Goal: Answer question/provide support: Share knowledge or assist other users

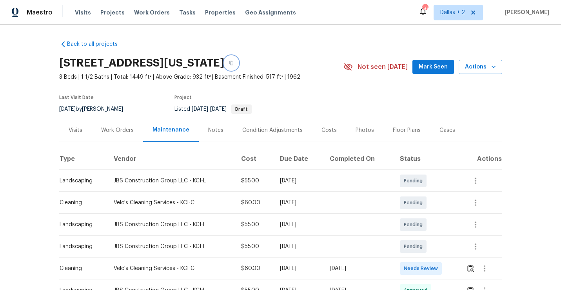
click at [238, 59] on button "button" at bounding box center [231, 63] width 14 height 14
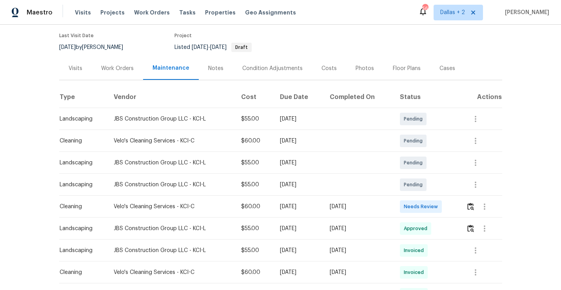
scroll to position [71, 0]
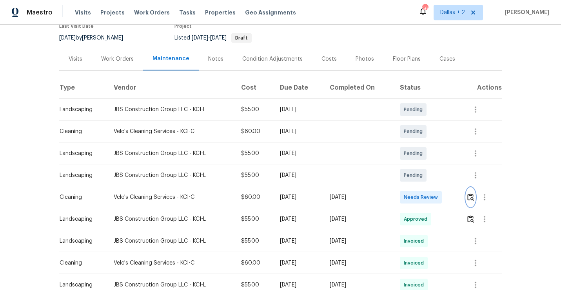
click at [472, 202] on button "button" at bounding box center [470, 197] width 9 height 19
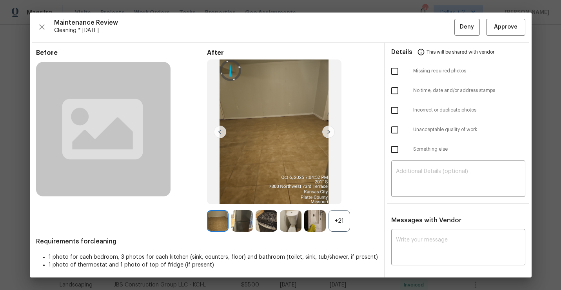
click at [338, 218] on div "+21" at bounding box center [339, 221] width 22 height 22
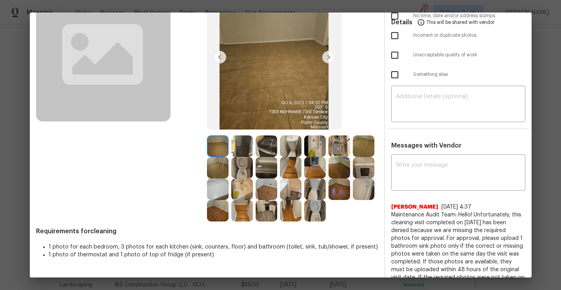
scroll to position [80, 0]
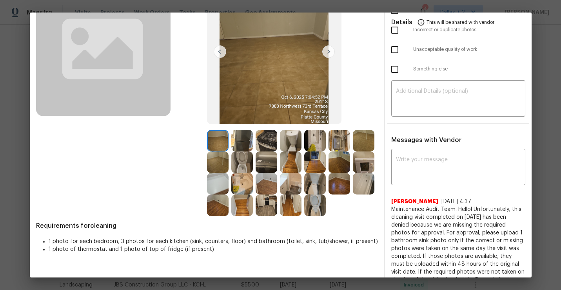
click at [252, 150] on div at bounding box center [243, 141] width 24 height 22
click at [243, 149] on img at bounding box center [242, 141] width 22 height 22
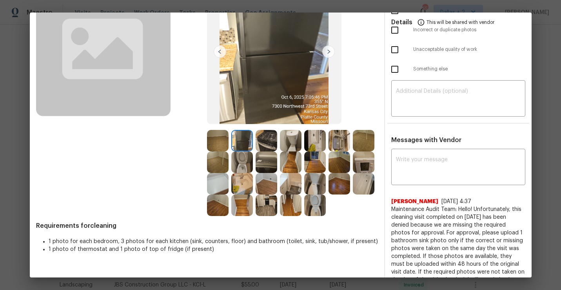
click at [261, 163] on img at bounding box center [267, 163] width 22 height 22
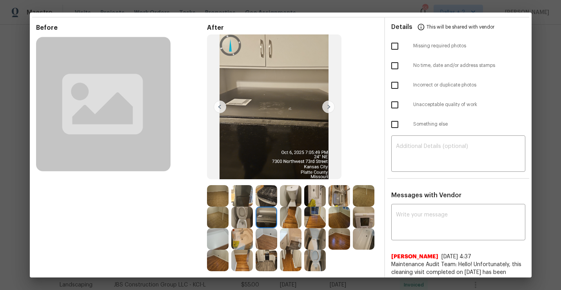
scroll to position [0, 0]
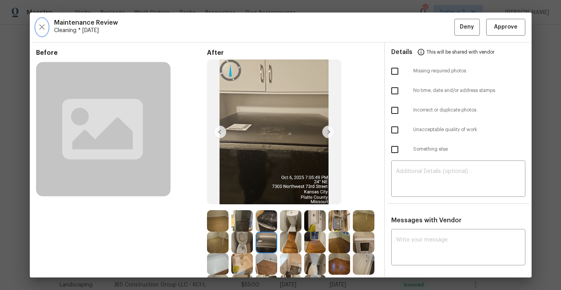
click at [41, 24] on icon "button" at bounding box center [41, 26] width 9 height 9
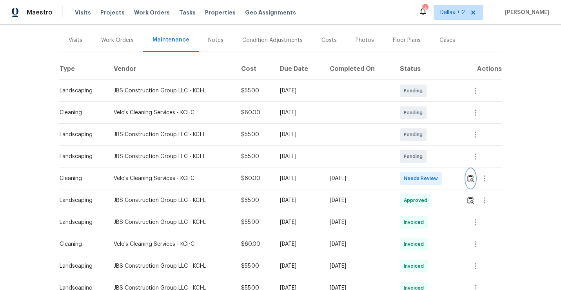
scroll to position [95, 0]
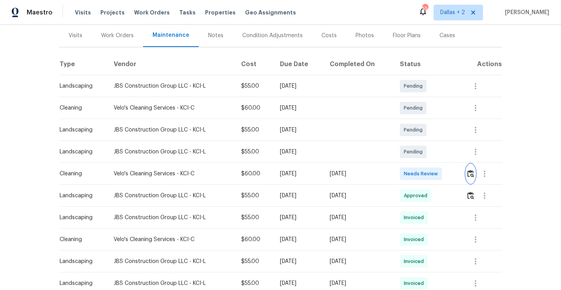
click at [471, 172] on img "button" at bounding box center [470, 173] width 7 height 7
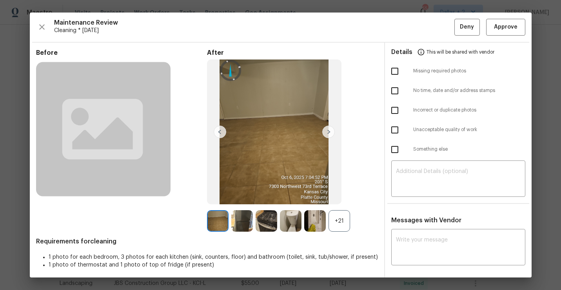
click at [338, 224] on div "+21" at bounding box center [339, 221] width 22 height 22
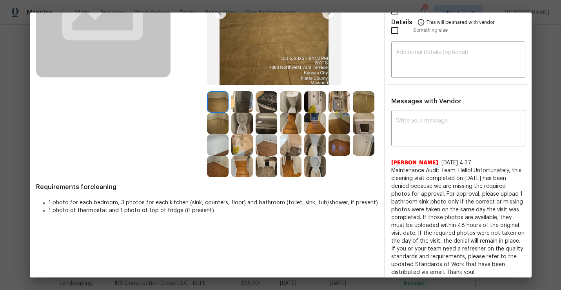
scroll to position [123, 0]
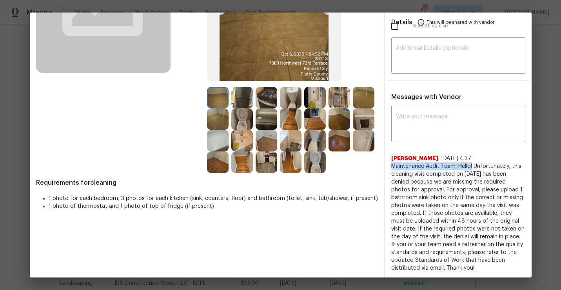
drag, startPoint x: 472, startPoint y: 166, endPoint x: 390, endPoint y: 165, distance: 82.3
click at [390, 165] on div "x ​ Pavithra Thulasiraman 9/10/25, 4:37 Maintenance Audit Team: Hello! Unfortun…" at bounding box center [458, 220] width 147 height 224
copy span "Maintenance Audit Team: Hello!"
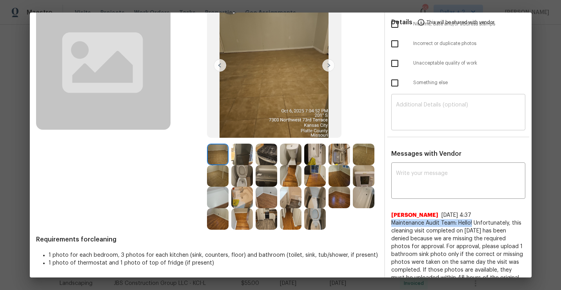
scroll to position [78, 0]
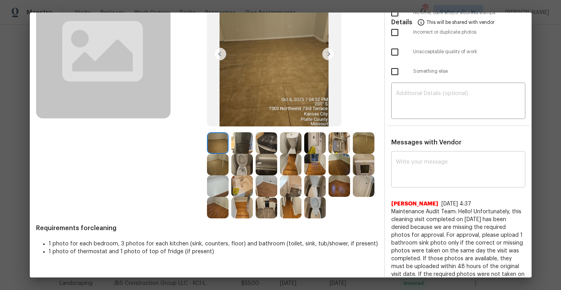
click at [410, 177] on textarea at bounding box center [458, 171] width 125 height 22
paste textarea "Maintenance Audit Team: Hello!"
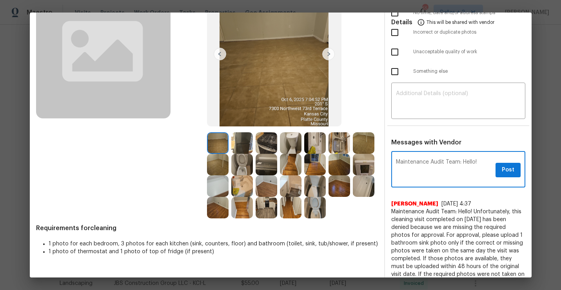
click at [265, 169] on img at bounding box center [267, 165] width 22 height 22
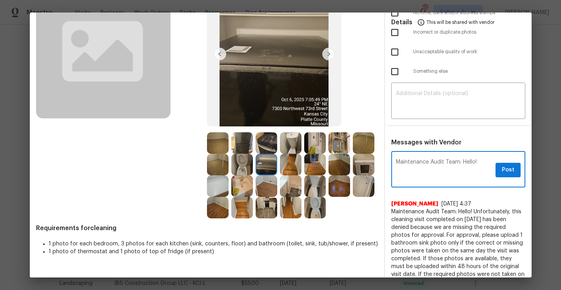
click at [478, 163] on textarea "Maintenance Audit Team: Hello!" at bounding box center [444, 171] width 96 height 22
click at [451, 167] on textarea "Maintenance Audit Team: Hello please do let us know if the top of the fridge is" at bounding box center [444, 171] width 96 height 22
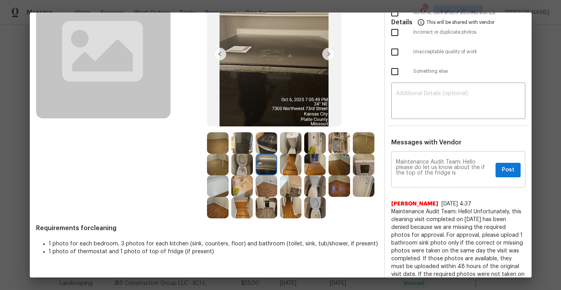
drag, startPoint x: 493, startPoint y: 168, endPoint x: 482, endPoint y: 168, distance: 11.0
click at [482, 168] on div "Maintenance Audit Team: Hello please do let us know about the if the top of the…" at bounding box center [458, 170] width 134 height 34
drag, startPoint x: 480, startPoint y: 167, endPoint x: 494, endPoint y: 167, distance: 13.7
click at [494, 167] on div "Maintenance Audit Team: Hello please do let us know about the if the top of the…" at bounding box center [458, 170] width 134 height 34
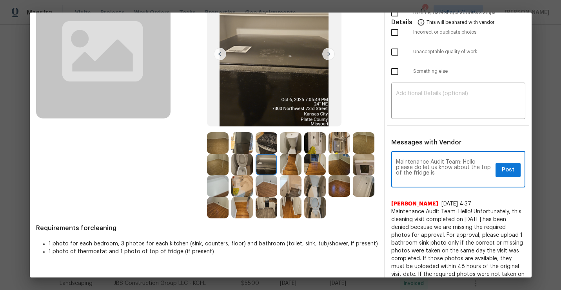
click at [448, 170] on textarea "Maintenance Audit Team: Hello please do let us know about the top of the fridge…" at bounding box center [444, 171] width 96 height 22
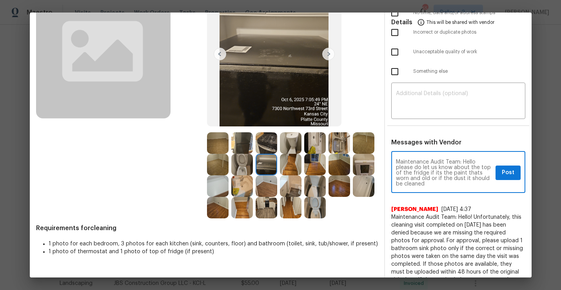
click at [466, 179] on textarea "Maintenance Audit Team: Hello please do let us know about the top of the fridge…" at bounding box center [444, 173] width 96 height 27
click at [448, 183] on textarea "Maintenance Audit Team: Hello please do let us know about the top of the fridge…" at bounding box center [444, 173] width 96 height 27
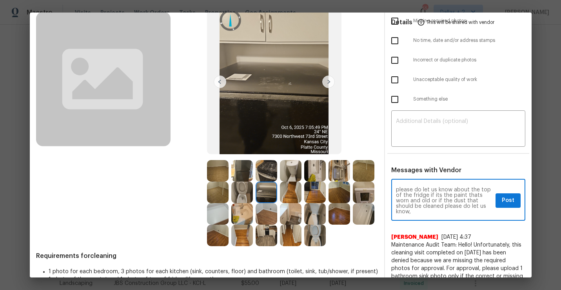
scroll to position [0, 0]
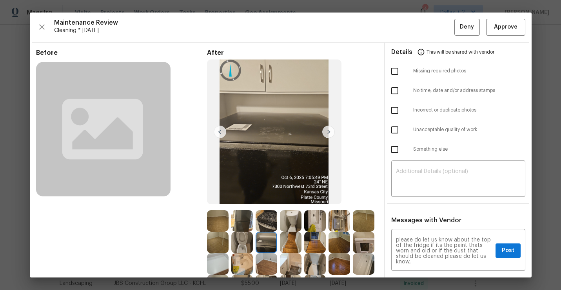
click at [187, 119] on div "Before" at bounding box center [121, 173] width 171 height 248
click at [419, 265] on div "Maintenance Audit Team: Hello please do let us know about the top of the fridge…" at bounding box center [458, 251] width 134 height 40
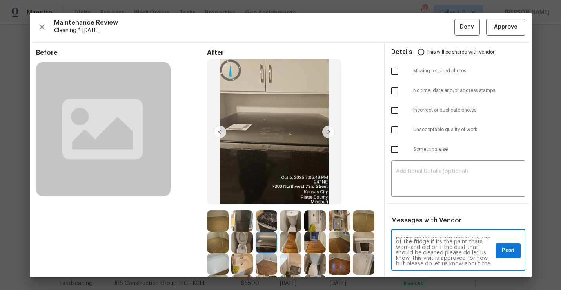
scroll to position [14, 0]
drag, startPoint x: 409, startPoint y: 254, endPoint x: 444, endPoint y: 249, distance: 35.6
click at [444, 249] on textarea "Maintenance Audit Team: Hello please do let us know about the top of the fridge…" at bounding box center [444, 251] width 96 height 27
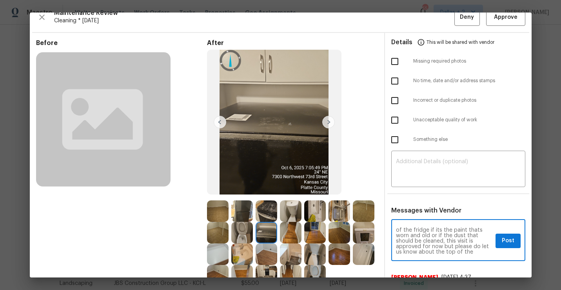
scroll to position [11, 0]
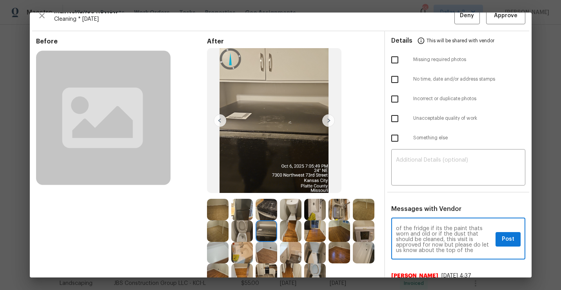
click at [490, 254] on div "Maintenance Audit Team: Hello please do let us know about the top of the fridge…" at bounding box center [458, 240] width 134 height 40
click at [488, 252] on textarea "Maintenance Audit Team: Hello please do let us know about the top of the fridge…" at bounding box center [444, 239] width 96 height 27
type textarea "Maintenance Audit Team: Hello please do let us know about the top of the fridge…"
click at [507, 243] on span "Post" at bounding box center [508, 240] width 13 height 10
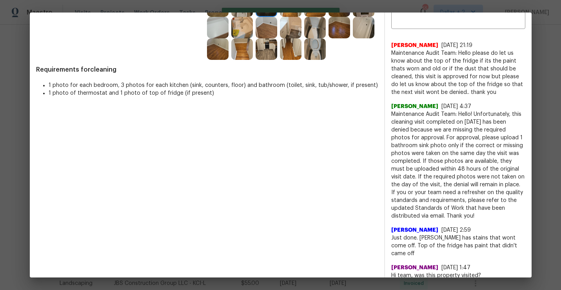
scroll to position [0, 0]
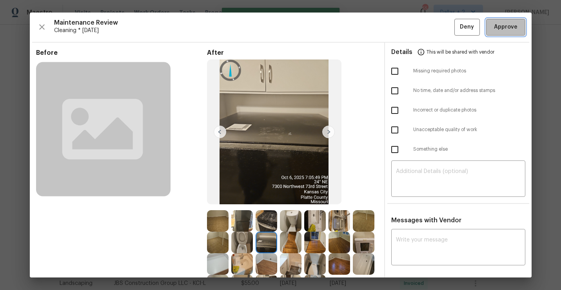
click at [510, 30] on span "Approve" at bounding box center [506, 27] width 24 height 10
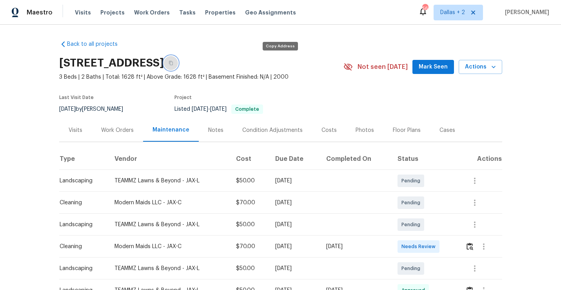
click at [173, 63] on icon "button" at bounding box center [171, 63] width 5 height 5
click at [473, 250] on img "button" at bounding box center [469, 246] width 7 height 7
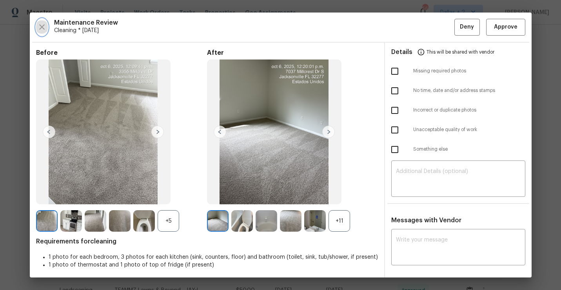
click at [42, 28] on icon "button" at bounding box center [41, 26] width 5 height 5
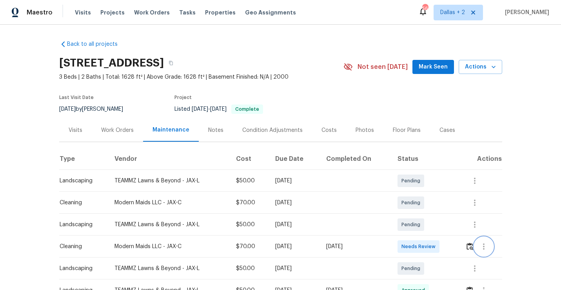
click at [477, 249] on button "button" at bounding box center [483, 247] width 19 height 19
click at [476, 249] on li "Message vendor" at bounding box center [503, 246] width 55 height 13
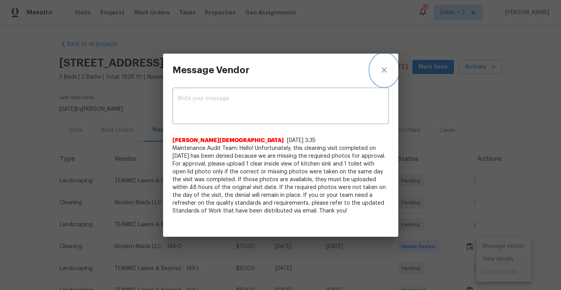
click at [384, 66] on icon "close" at bounding box center [383, 69] width 9 height 9
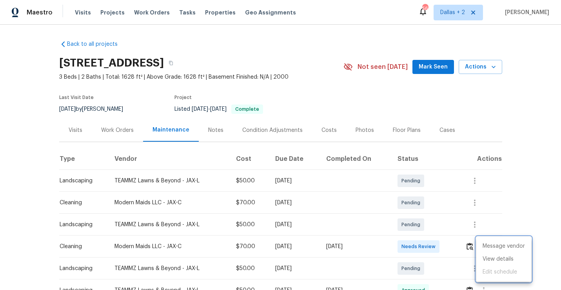
click at [471, 246] on div at bounding box center [280, 145] width 561 height 290
click at [471, 246] on div "Message vendor View details Edit schedule" at bounding box center [280, 145] width 561 height 290
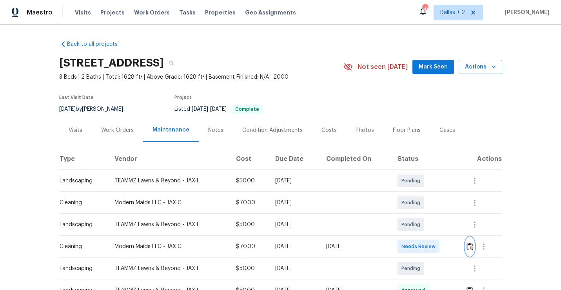
click at [471, 246] on img "button" at bounding box center [469, 246] width 7 height 7
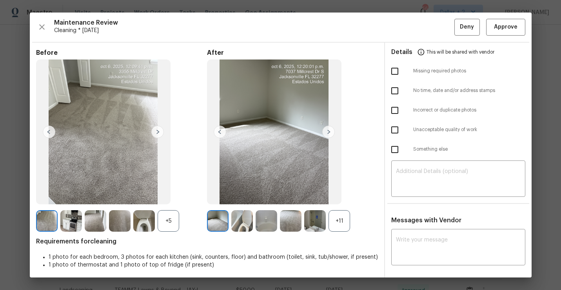
click at [335, 217] on div "+11" at bounding box center [339, 221] width 22 height 22
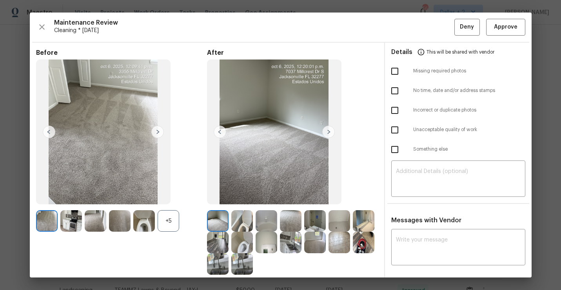
click at [176, 216] on div "+5" at bounding box center [169, 221] width 22 height 22
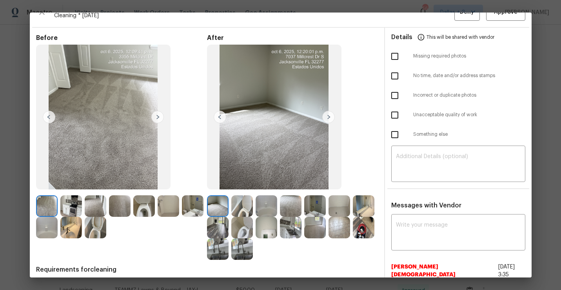
scroll to position [16, 0]
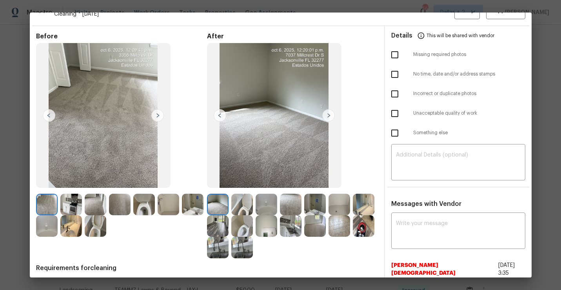
click at [327, 112] on img at bounding box center [328, 115] width 13 height 13
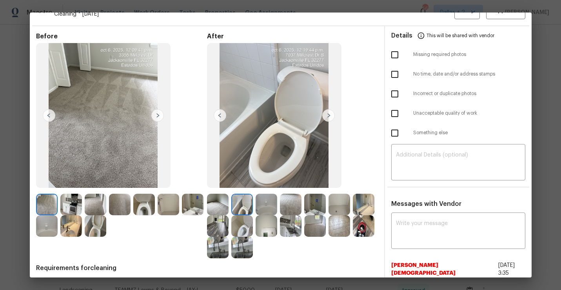
click at [295, 205] on img at bounding box center [291, 205] width 22 height 22
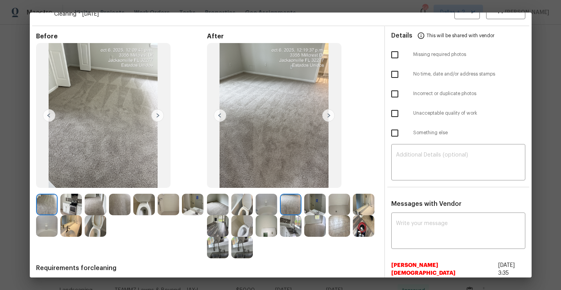
click at [337, 227] on img at bounding box center [339, 227] width 22 height 22
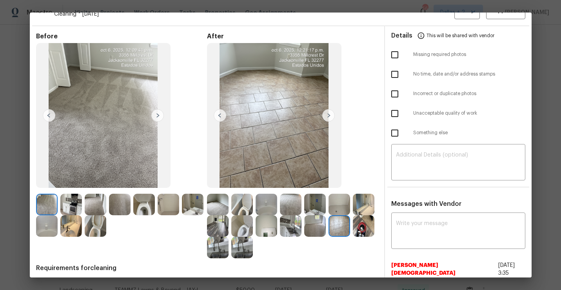
click at [310, 221] on img at bounding box center [315, 227] width 22 height 22
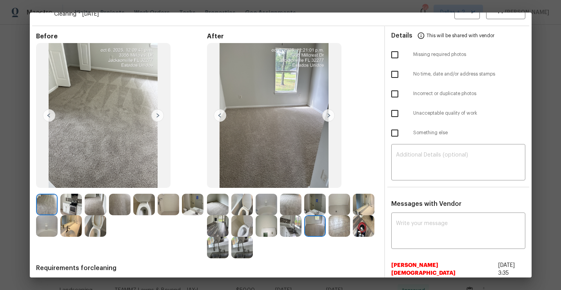
click at [218, 231] on img at bounding box center [218, 227] width 22 height 22
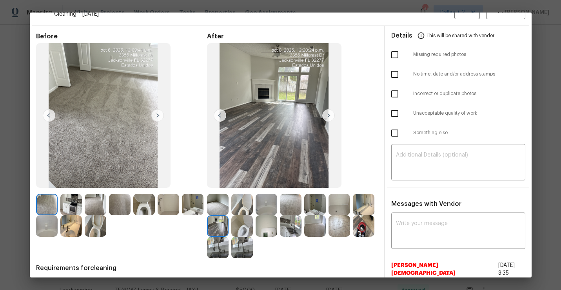
click at [226, 250] on img at bounding box center [218, 248] width 22 height 22
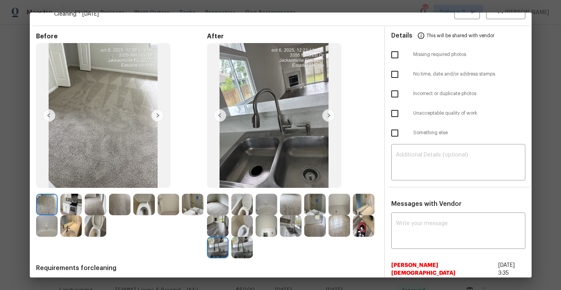
click at [292, 229] on img at bounding box center [291, 227] width 22 height 22
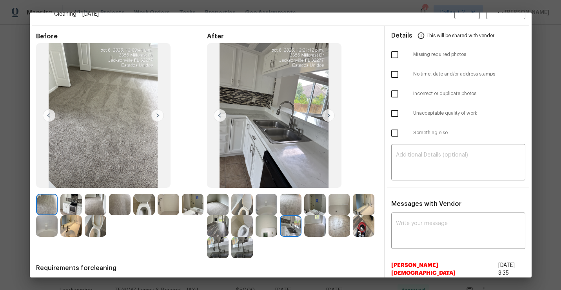
click at [373, 225] on img at bounding box center [364, 227] width 22 height 22
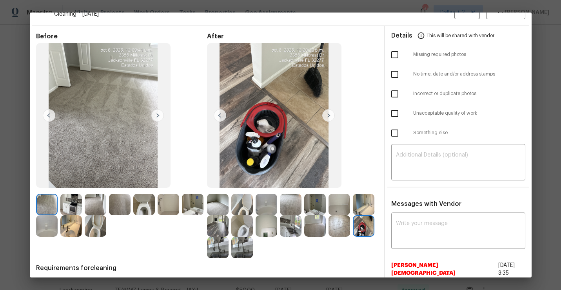
click at [296, 232] on img at bounding box center [291, 227] width 22 height 22
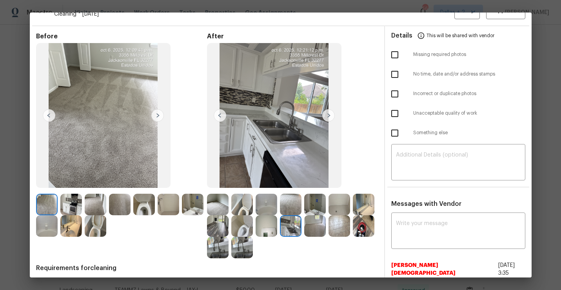
click at [312, 228] on img at bounding box center [315, 227] width 22 height 22
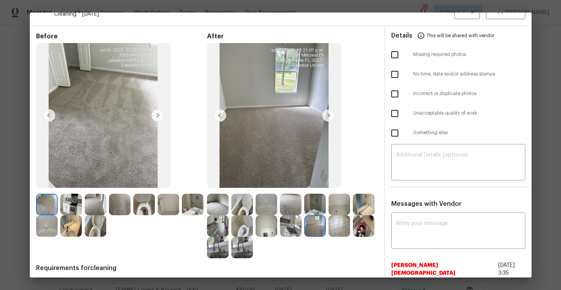
click at [340, 224] on img at bounding box center [339, 227] width 22 height 22
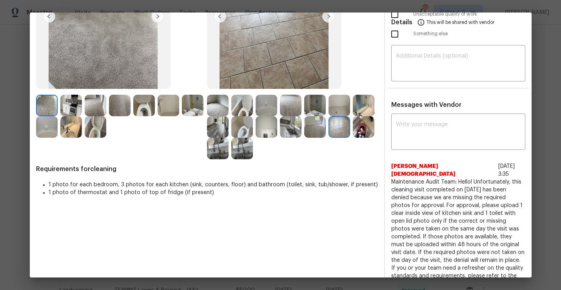
scroll to position [114, 0]
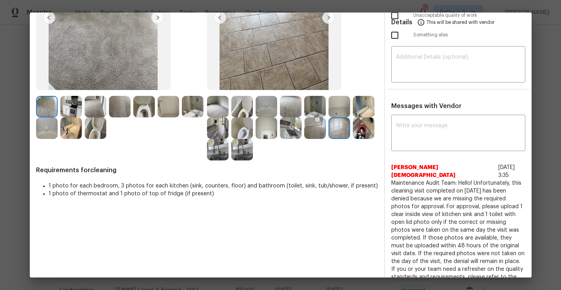
click at [249, 135] on img at bounding box center [242, 129] width 22 height 22
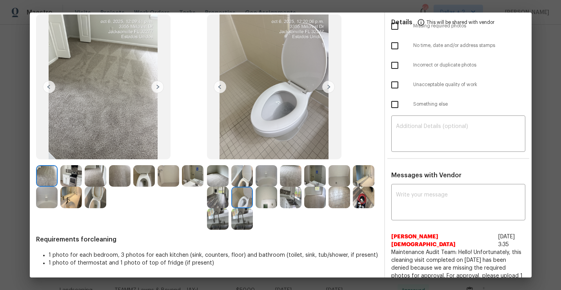
scroll to position [44, 0]
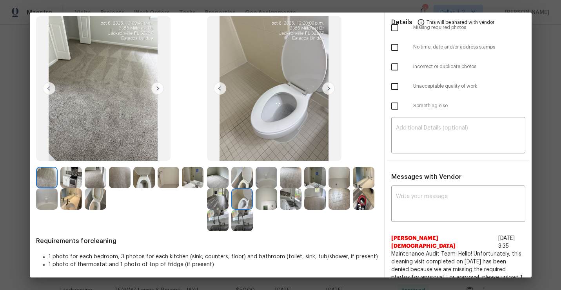
click at [251, 174] on img at bounding box center [242, 178] width 22 height 22
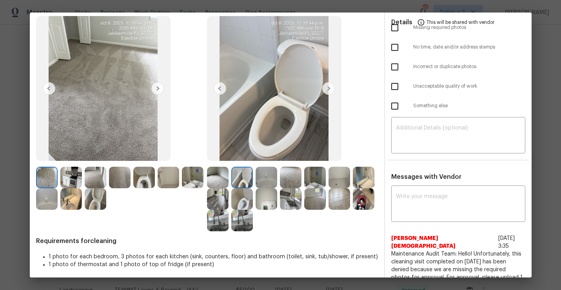
click at [363, 194] on img at bounding box center [364, 200] width 22 height 22
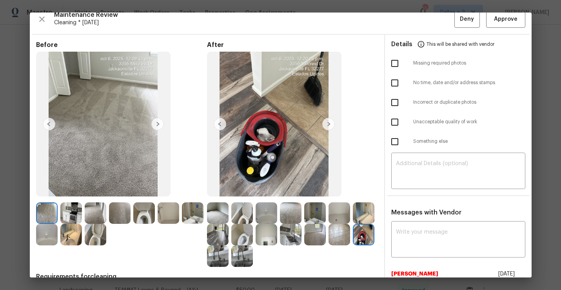
scroll to position [0, 0]
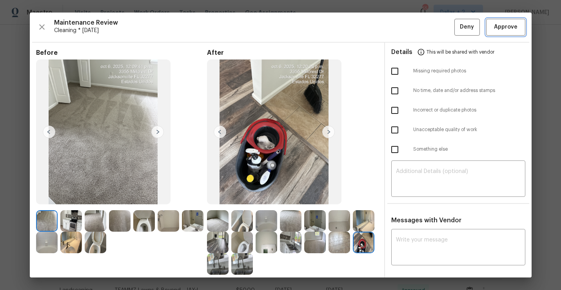
click at [493, 29] on span "Approve" at bounding box center [505, 27] width 27 height 10
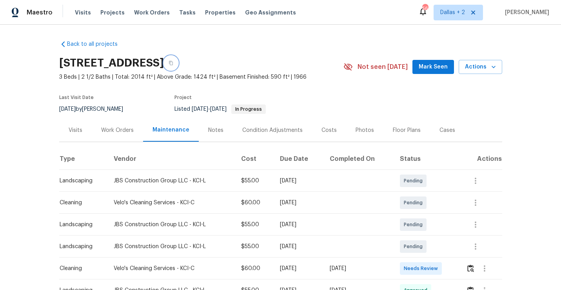
click at [178, 63] on button "button" at bounding box center [171, 63] width 14 height 14
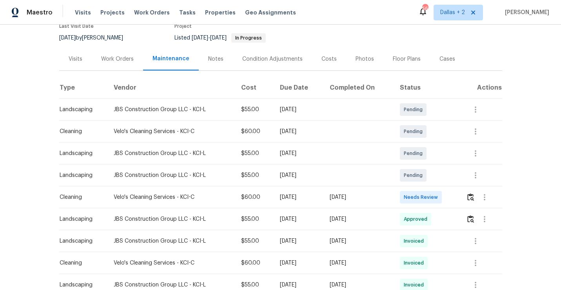
scroll to position [85, 0]
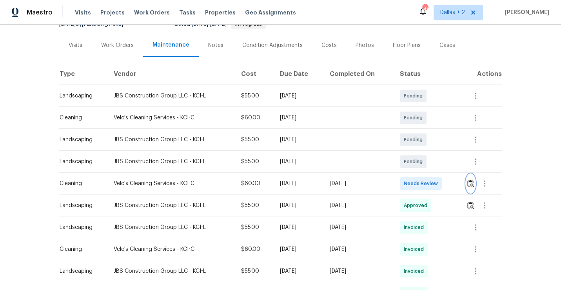
click at [472, 185] on img "button" at bounding box center [470, 183] width 7 height 7
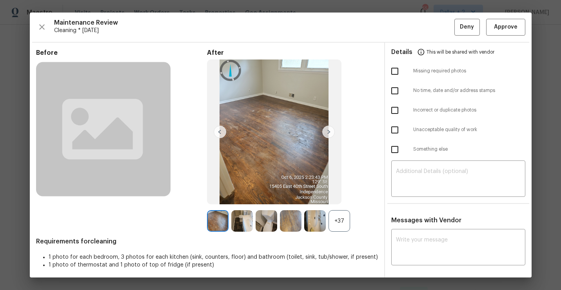
click at [342, 223] on div "+37" at bounding box center [339, 221] width 22 height 22
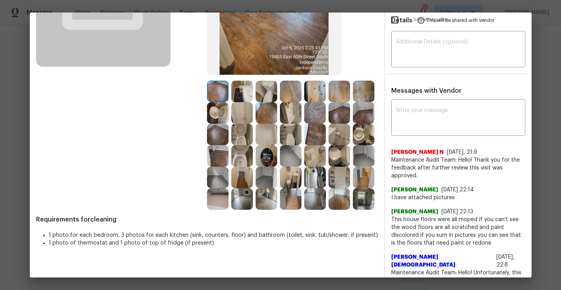
scroll to position [132, 0]
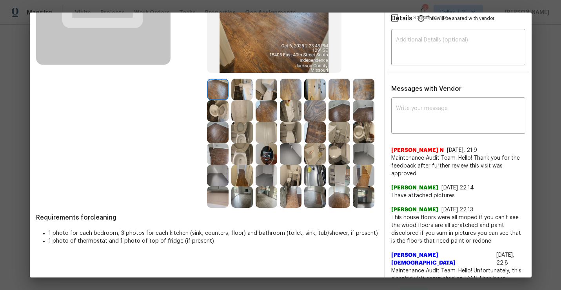
click at [218, 171] on img at bounding box center [218, 176] width 22 height 22
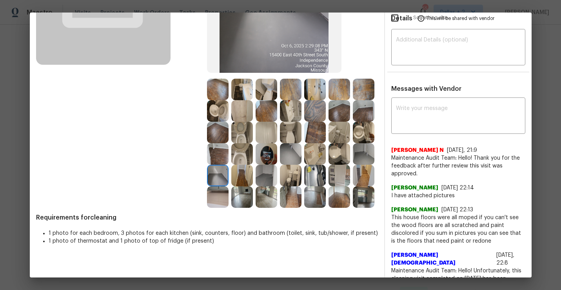
click at [314, 177] on img at bounding box center [315, 176] width 22 height 22
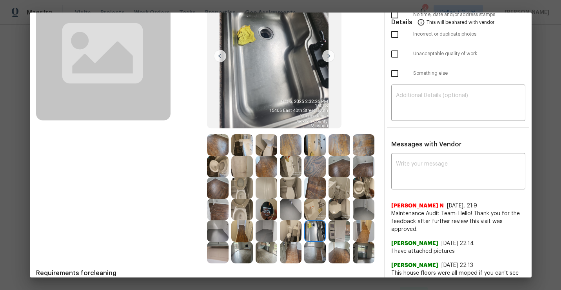
scroll to position [78, 0]
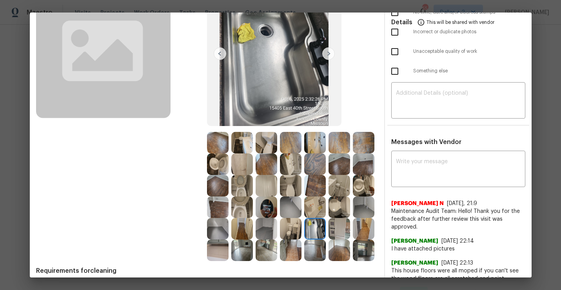
click at [293, 225] on img at bounding box center [291, 229] width 22 height 22
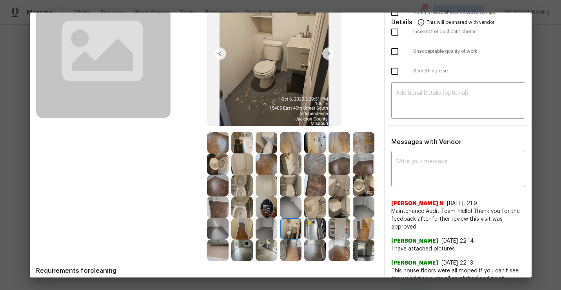
click at [258, 243] on img at bounding box center [267, 251] width 22 height 22
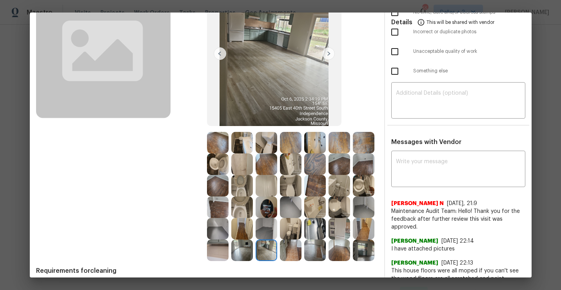
click at [358, 248] on img at bounding box center [364, 251] width 22 height 22
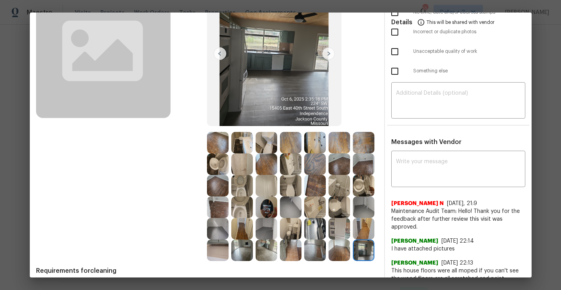
click at [224, 252] on img at bounding box center [218, 251] width 22 height 22
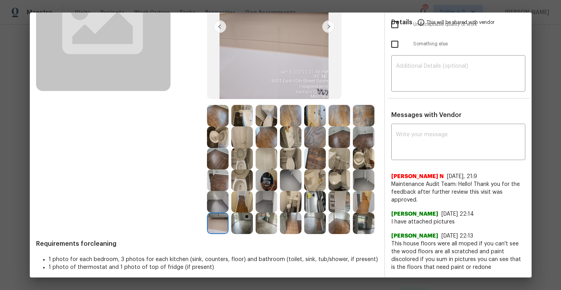
scroll to position [103, 0]
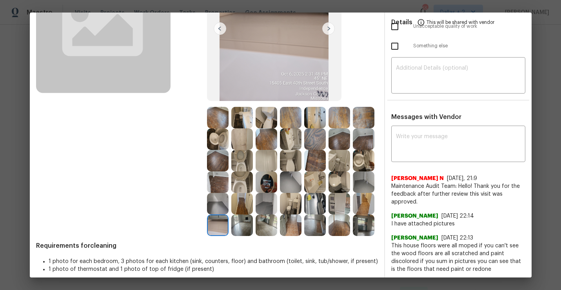
click at [272, 137] on img at bounding box center [267, 140] width 22 height 22
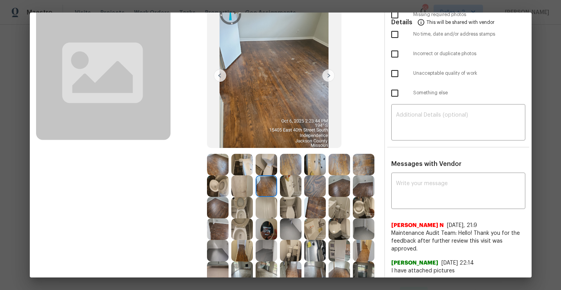
scroll to position [69, 0]
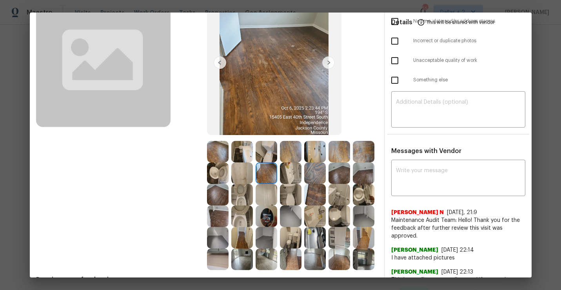
click at [362, 161] on img at bounding box center [364, 152] width 22 height 22
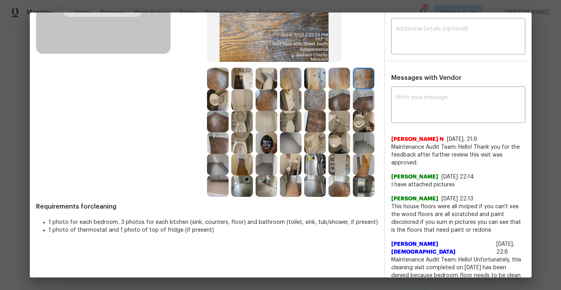
scroll to position [143, 0]
drag, startPoint x: 440, startPoint y: 215, endPoint x: 520, endPoint y: 213, distance: 80.0
click at [520, 213] on span "This house floors were all moped if you can't see the wood floors are all scrat…" at bounding box center [458, 218] width 134 height 31
copy span "scratched and paint discolored"
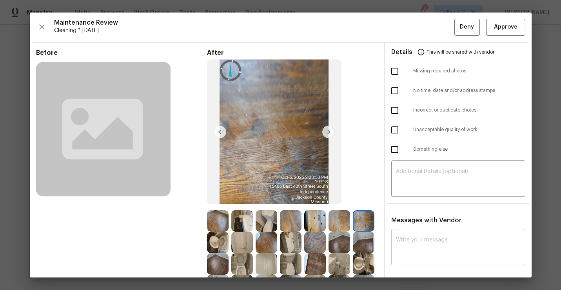
click at [420, 243] on textarea at bounding box center [458, 249] width 125 height 22
paste textarea "scratched and paint discolored"
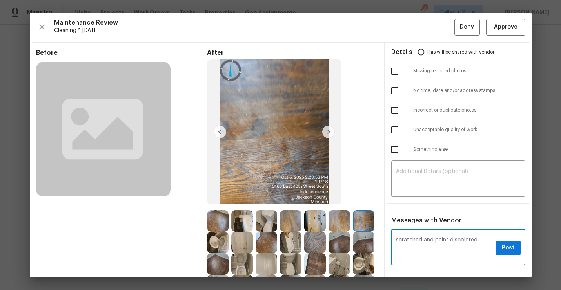
click at [396, 240] on textarea "scratched and paint discolored" at bounding box center [444, 249] width 96 height 22
paste textarea "Maintenance Audit Team: Hello!"
click at [476, 239] on textarea "Maintenance Audit Team: Hello! scratched and paint discolored" at bounding box center [444, 249] width 96 height 22
click at [455, 245] on textarea "Maintenance Audit Team: Hello that is well noted about the! scratched and paint…" at bounding box center [444, 249] width 96 height 22
click at [457, 247] on textarea "Maintenance Audit Team: Hello that is well noted about the! scratched and paint…" at bounding box center [444, 249] width 96 height 22
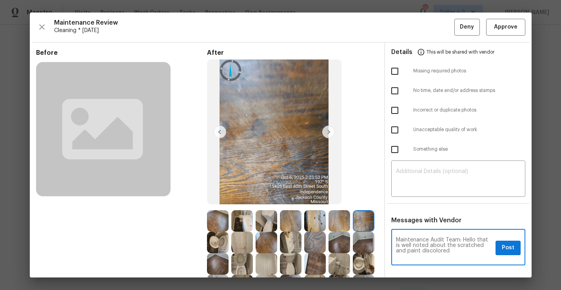
click at [483, 245] on textarea "Maintenance Audit Team: Hello that is well noted about the scratched and paint …" at bounding box center [444, 249] width 96 height 22
click at [473, 254] on textarea "Maintenance Audit Team: Hello that is well noted about the scratched floor and …" at bounding box center [444, 249] width 96 height 22
click at [453, 249] on textarea "Maintenance Audit Team: Hello that is well noted about the scratched floor and …" at bounding box center [444, 249] width 96 height 22
click at [473, 253] on textarea "Maintenance Audit Team: Hello that is well noted about the scratched floor and …" at bounding box center [444, 249] width 96 height 22
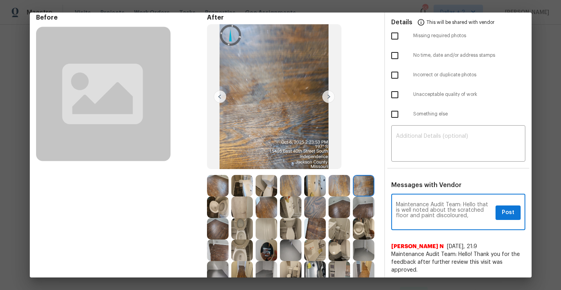
scroll to position [36, 0]
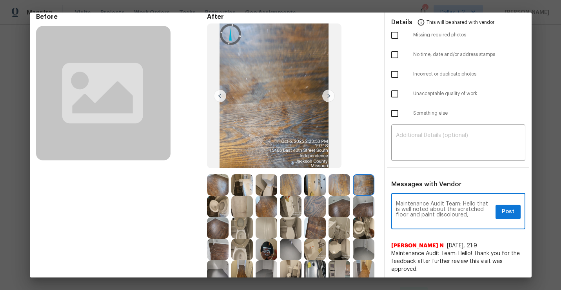
click at [471, 216] on textarea "Maintenance Audit Team: Hello that is well noted about the scratched floor and …" at bounding box center [444, 212] width 96 height 22
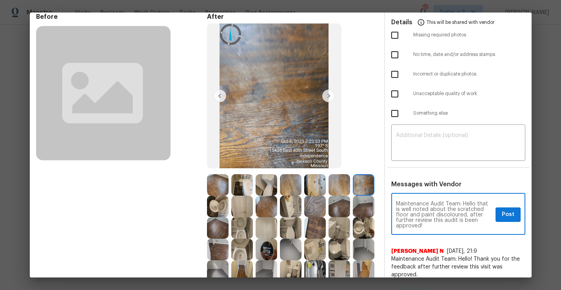
type textarea "Maintenance Audit Team: Hello that is well noted about the scratched floor and …"
click at [494, 217] on div "Maintenance Audit Team: Hello that is well noted about the scratched floor and …" at bounding box center [458, 215] width 134 height 40
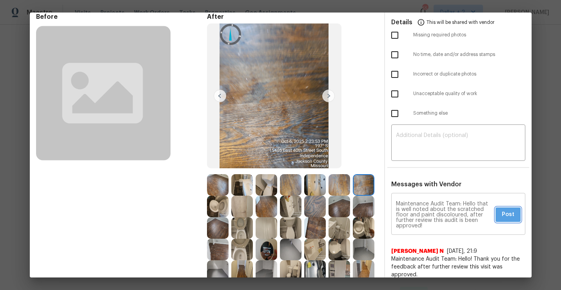
click at [498, 217] on button "Post" at bounding box center [507, 215] width 25 height 15
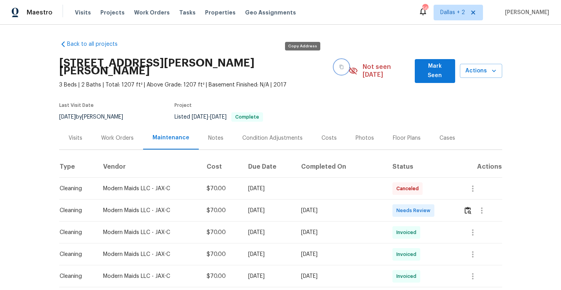
click at [334, 65] on button "button" at bounding box center [341, 67] width 14 height 14
click at [470, 207] on img "button" at bounding box center [467, 210] width 7 height 7
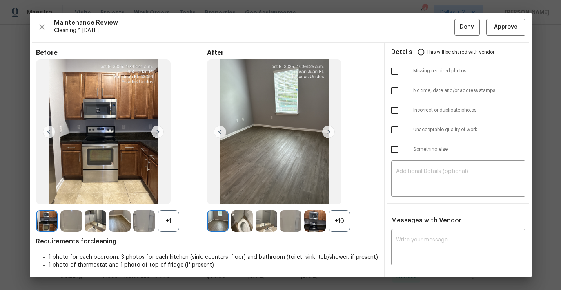
click at [337, 229] on div "+10" at bounding box center [339, 221] width 22 height 22
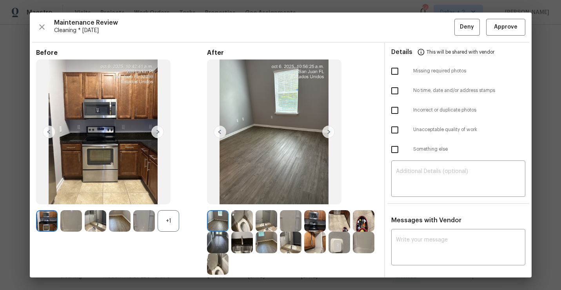
click at [31, 25] on div "Maintenance Review Cleaning * Mon, Sep 29 Deny Approve Before +1 After Requirem…" at bounding box center [281, 145] width 502 height 265
click at [34, 25] on div "Maintenance Review Cleaning * Mon, Sep 29 Deny Approve Before +1 After Requirem…" at bounding box center [281, 145] width 502 height 265
click at [42, 27] on icon "button" at bounding box center [41, 26] width 9 height 9
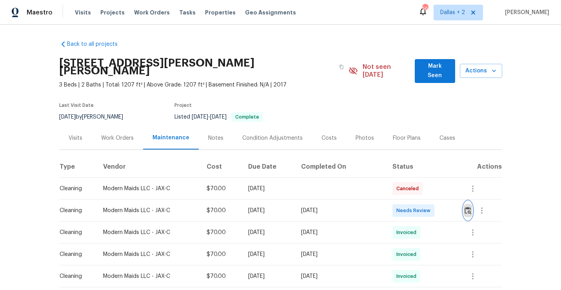
click at [471, 207] on img "button" at bounding box center [467, 210] width 7 height 7
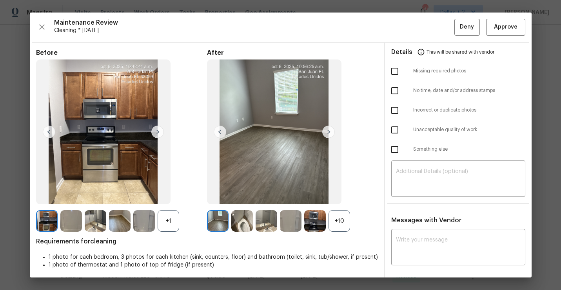
click at [341, 223] on div "+10" at bounding box center [339, 221] width 22 height 22
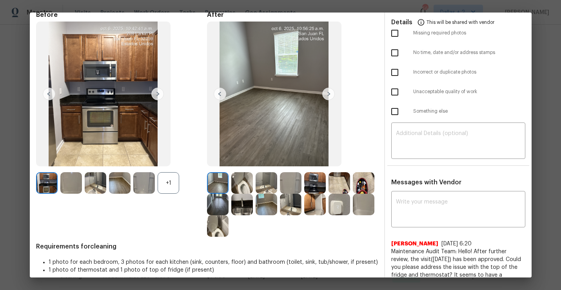
scroll to position [38, 0]
click at [259, 199] on img at bounding box center [267, 205] width 22 height 22
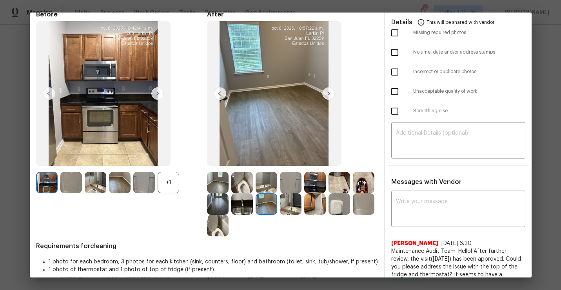
click at [218, 202] on img at bounding box center [218, 205] width 22 height 22
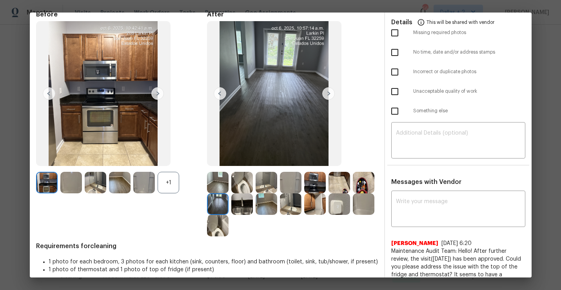
click at [270, 183] on img at bounding box center [267, 183] width 22 height 22
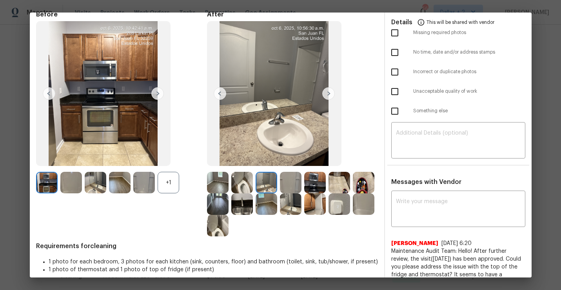
click at [315, 189] on img at bounding box center [315, 183] width 22 height 22
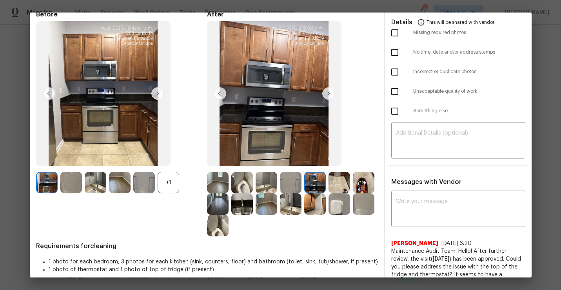
click at [335, 184] on img at bounding box center [339, 183] width 22 height 22
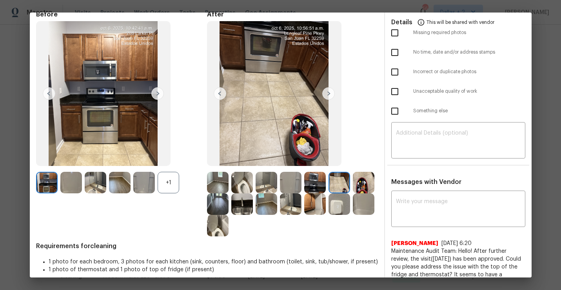
click at [317, 212] on img at bounding box center [315, 205] width 22 height 22
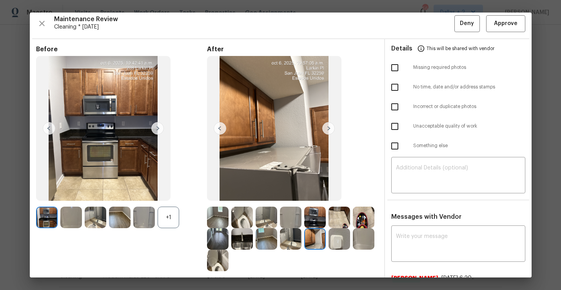
scroll to position [59, 0]
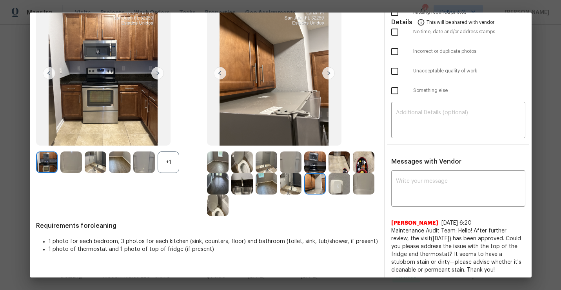
click at [319, 192] on img at bounding box center [315, 184] width 22 height 22
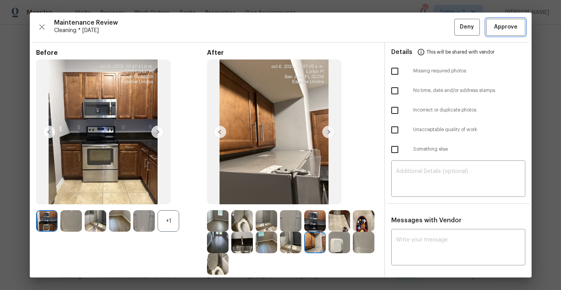
click at [499, 30] on span "Approve" at bounding box center [506, 27] width 24 height 10
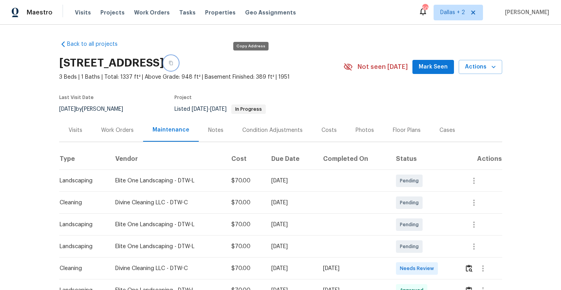
click at [178, 62] on button "button" at bounding box center [171, 63] width 14 height 14
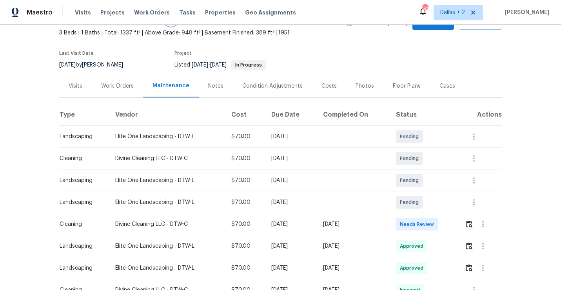
scroll to position [55, 0]
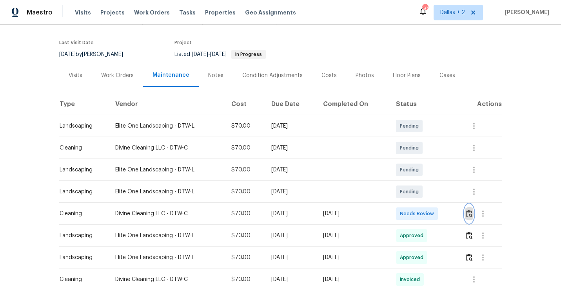
click at [468, 218] on button "button" at bounding box center [468, 214] width 9 height 19
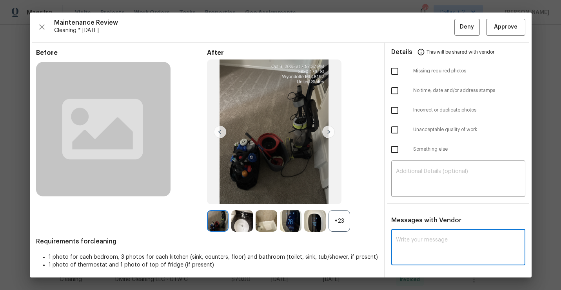
click at [419, 243] on textarea at bounding box center [458, 249] width 125 height 22
type textarea "3b 1b"
click at [339, 224] on div "+23" at bounding box center [339, 221] width 22 height 22
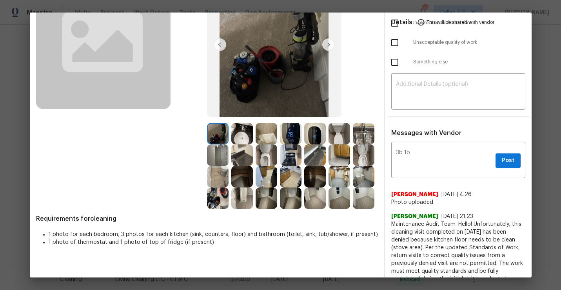
scroll to position [102, 0]
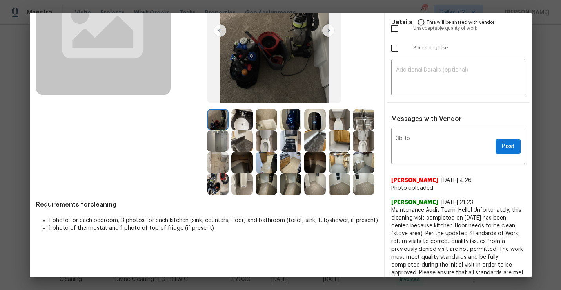
click at [222, 145] on img at bounding box center [218, 142] width 22 height 22
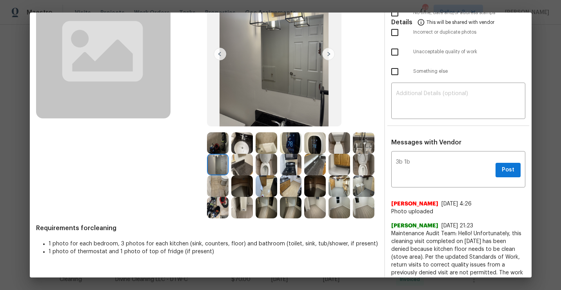
scroll to position [98, 0]
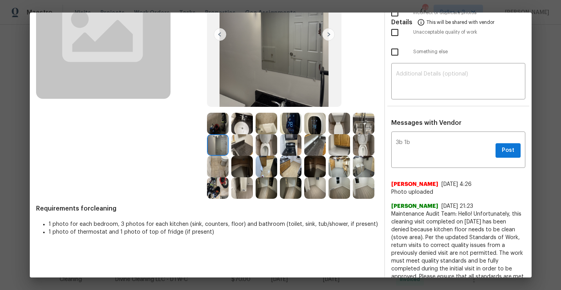
click at [314, 152] on img at bounding box center [315, 145] width 22 height 22
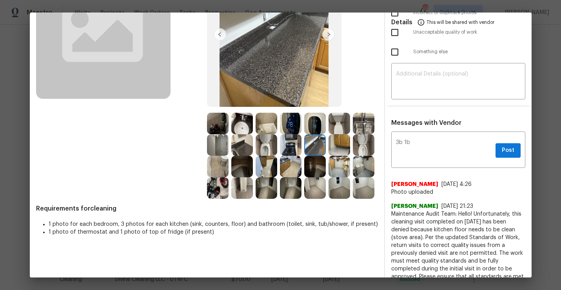
scroll to position [71, 0]
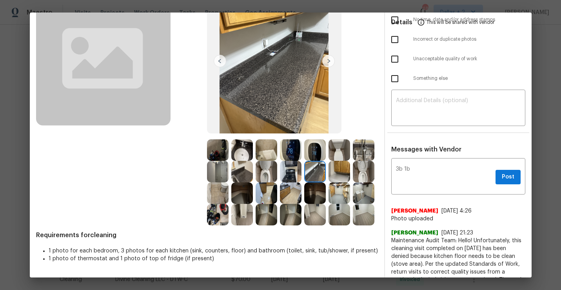
click at [331, 194] on img at bounding box center [339, 194] width 22 height 22
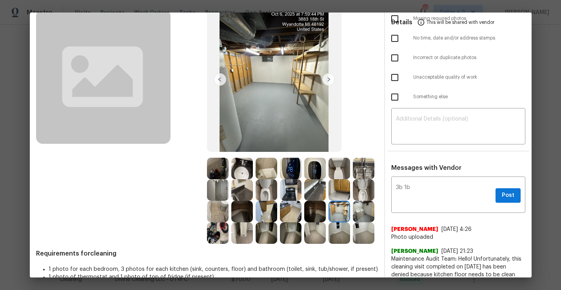
scroll to position [52, 0]
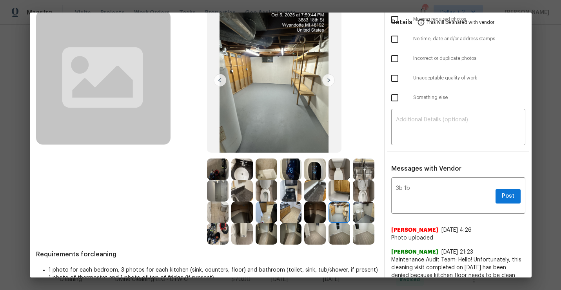
click at [343, 183] on img at bounding box center [339, 191] width 22 height 22
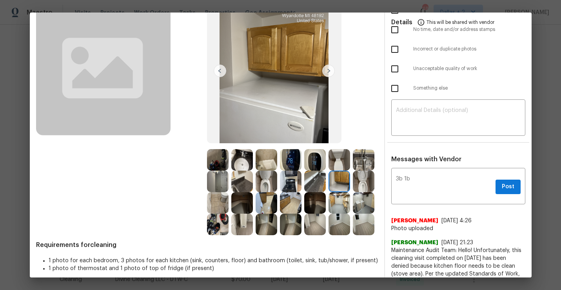
scroll to position [94, 0]
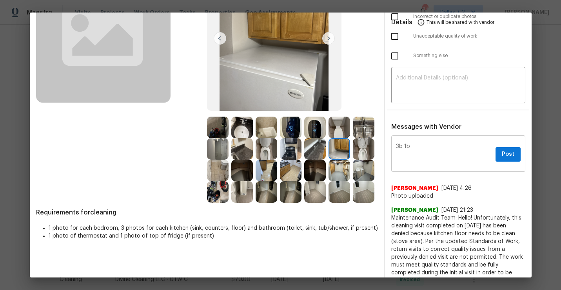
click at [415, 144] on textarea "3b 1b" at bounding box center [444, 155] width 96 height 22
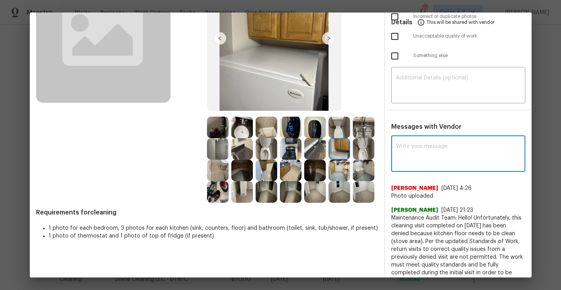
click at [468, 159] on textarea at bounding box center [458, 155] width 125 height 22
paste textarea "Maintenance Audit Team: Hello"
click at [415, 152] on textarea "Maintenance Audit Team: Hello that you for the photo" at bounding box center [444, 155] width 96 height 22
click at [469, 158] on textarea "Maintenance Audit Team: Hello that you for uploading the photo" at bounding box center [444, 155] width 96 height 22
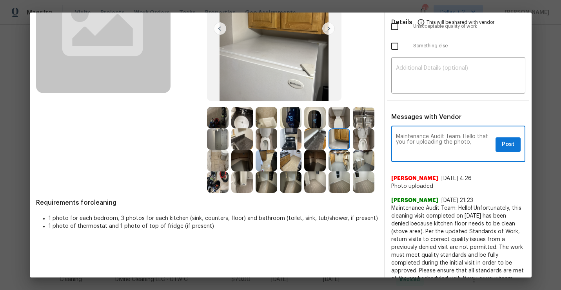
scroll to position [96, 0]
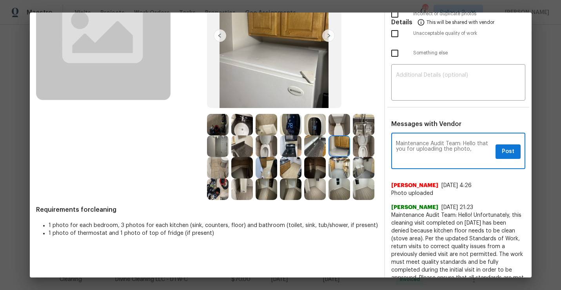
click at [318, 152] on img at bounding box center [315, 147] width 22 height 22
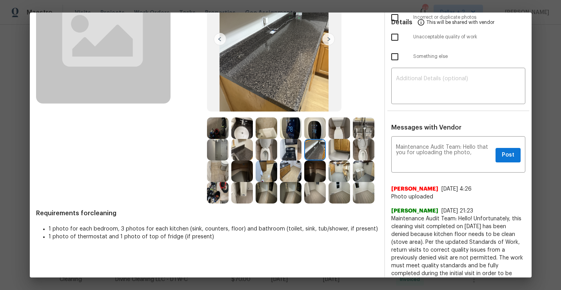
scroll to position [93, 0]
click at [288, 177] on img at bounding box center [291, 171] width 22 height 22
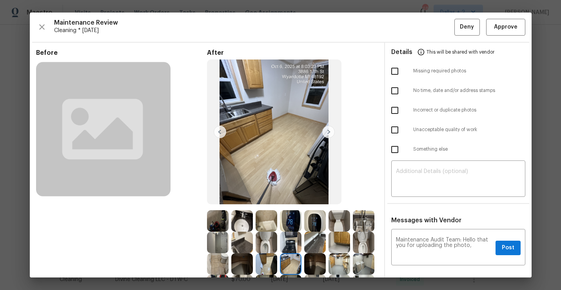
scroll to position [31, 0]
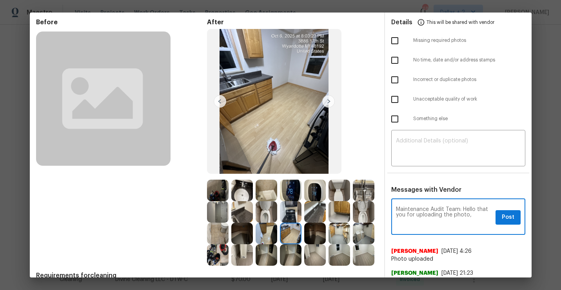
click at [474, 217] on textarea "Maintenance Audit Team: Hello that you for uploading the photo," at bounding box center [444, 218] width 96 height 22
click at [487, 210] on textarea "Maintenance Audit Team: Hello that you for uploading the photo, after further r…" at bounding box center [444, 218] width 96 height 22
click at [449, 225] on textarea "Maintenance Audit Team: Hello thank you for uploading the photo, after further …" at bounding box center [444, 218] width 96 height 22
type textarea "Maintenance Audit Team: Hello thank you for uploading the photo, after further …"
click at [510, 215] on span "Post" at bounding box center [508, 218] width 13 height 10
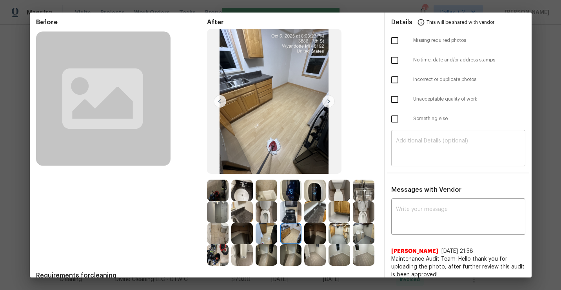
scroll to position [0, 0]
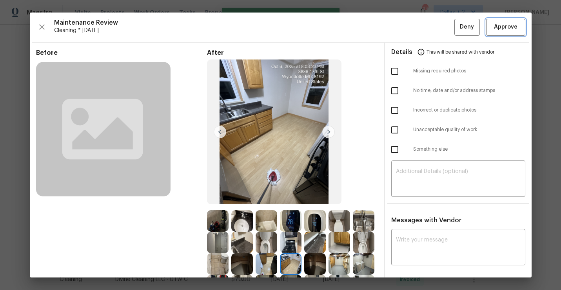
click at [500, 25] on span "Approve" at bounding box center [506, 27] width 24 height 10
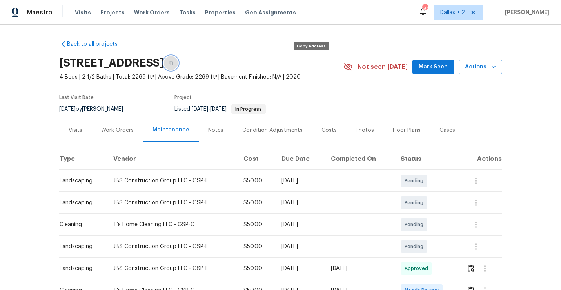
click at [178, 66] on button "button" at bounding box center [171, 63] width 14 height 14
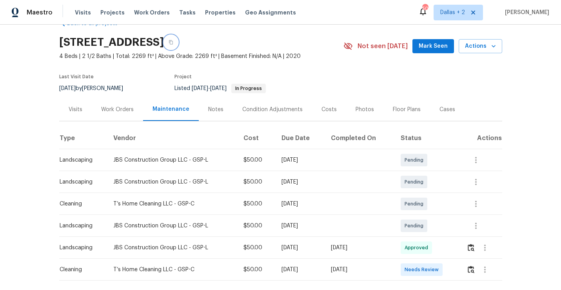
scroll to position [58, 0]
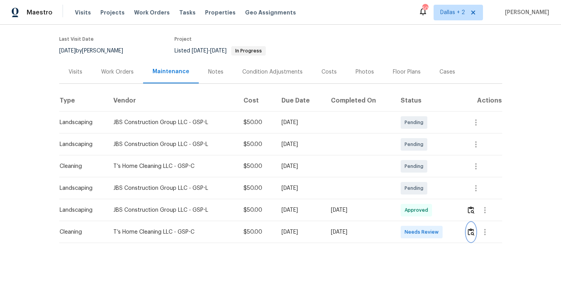
click at [473, 237] on button "button" at bounding box center [470, 232] width 9 height 19
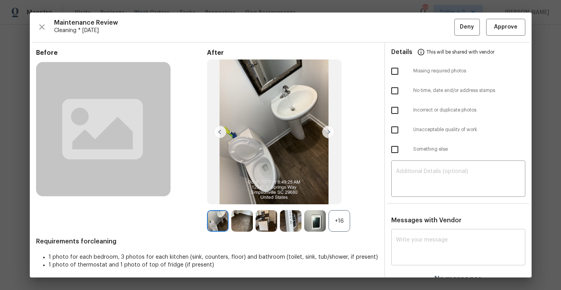
click at [423, 236] on div "x ​" at bounding box center [458, 248] width 134 height 34
paste textarea "4b 2.5"
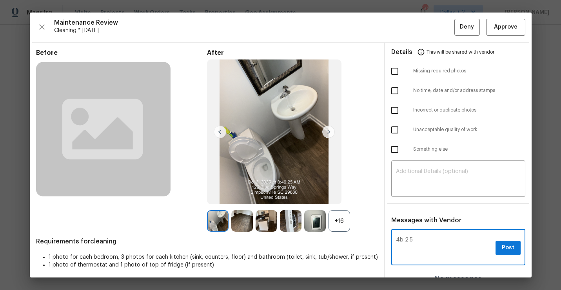
type textarea "4b 2.5"
click at [342, 219] on div "+16" at bounding box center [339, 221] width 22 height 22
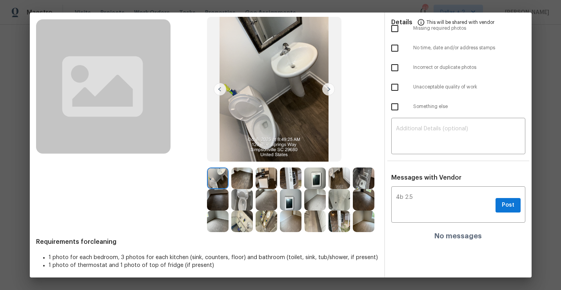
scroll to position [46, 0]
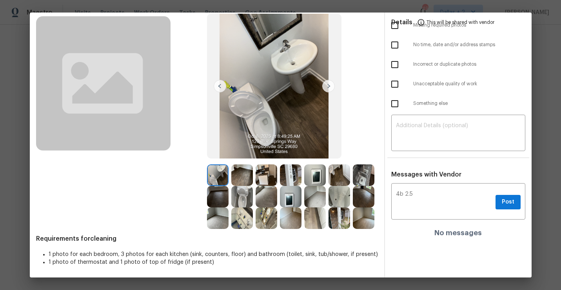
click at [263, 178] on img at bounding box center [267, 176] width 22 height 22
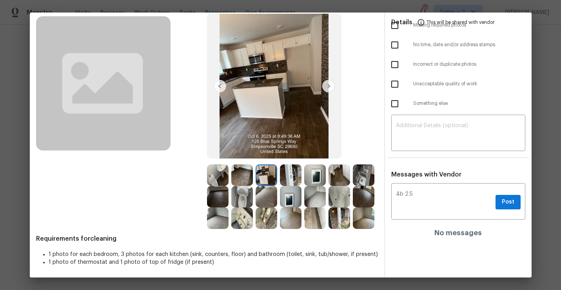
click at [265, 221] on img at bounding box center [267, 219] width 22 height 22
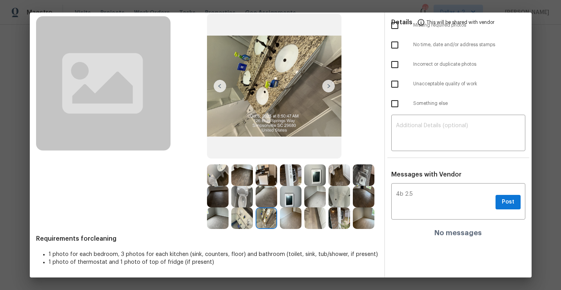
click at [240, 219] on img at bounding box center [242, 219] width 22 height 22
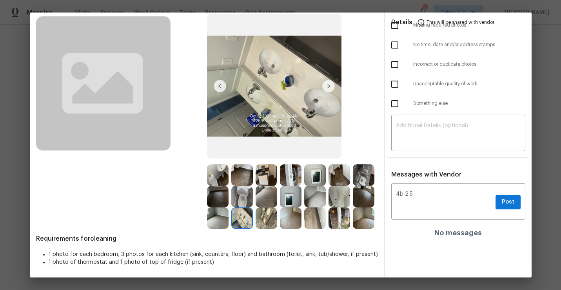
click at [344, 218] on img at bounding box center [339, 219] width 22 height 22
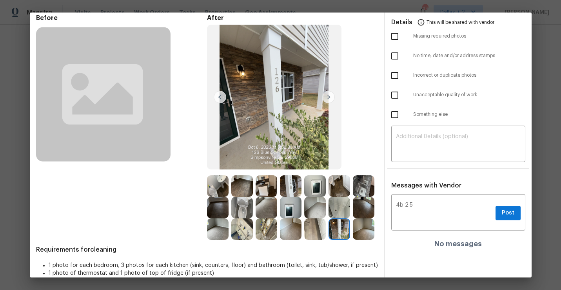
scroll to position [35, 0]
click at [365, 200] on img at bounding box center [364, 208] width 22 height 22
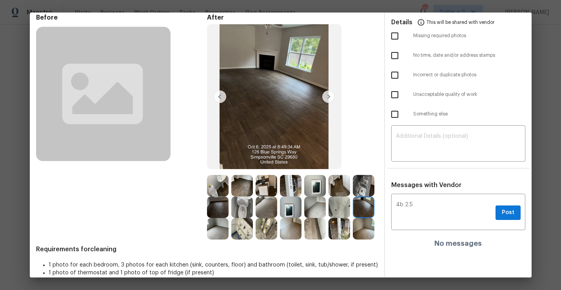
click at [364, 186] on img at bounding box center [364, 186] width 22 height 22
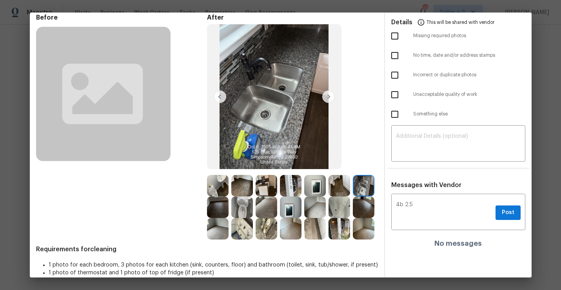
click at [364, 212] on img at bounding box center [364, 208] width 22 height 22
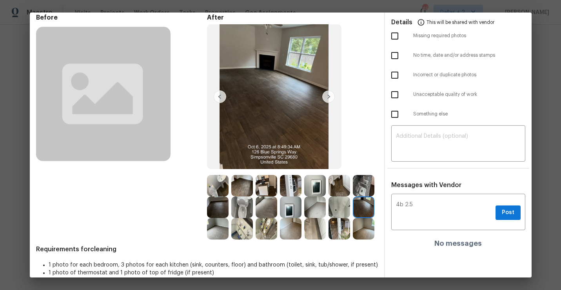
click at [363, 229] on img at bounding box center [364, 229] width 22 height 22
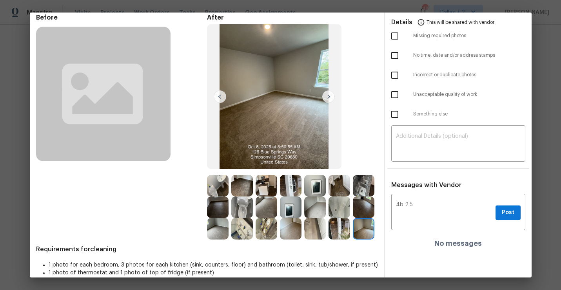
scroll to position [46, 0]
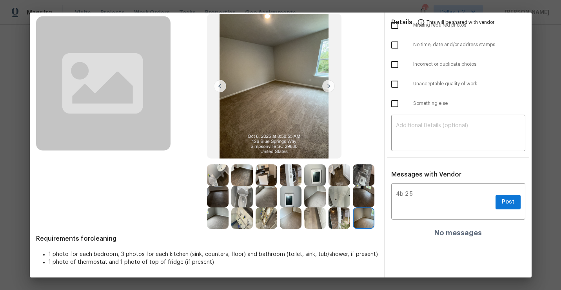
click at [285, 178] on img at bounding box center [291, 176] width 22 height 22
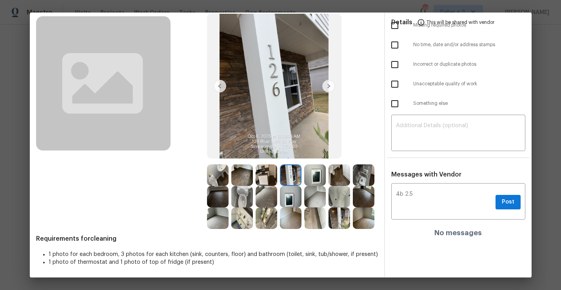
click at [266, 180] on img at bounding box center [267, 176] width 22 height 22
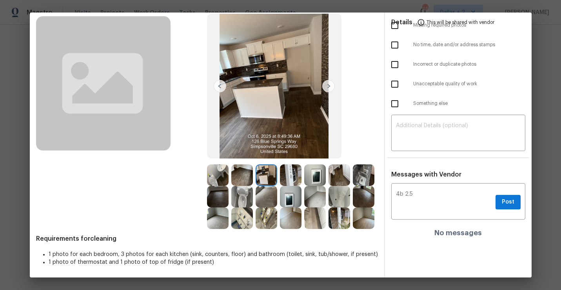
click at [241, 179] on img at bounding box center [242, 176] width 22 height 22
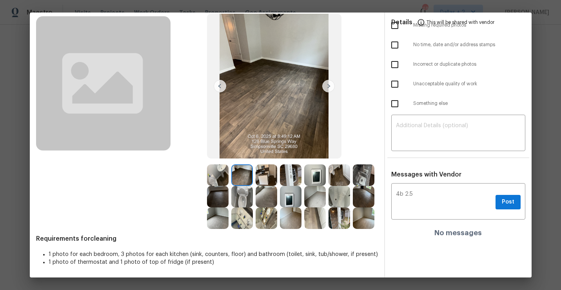
click at [268, 217] on img at bounding box center [267, 219] width 22 height 22
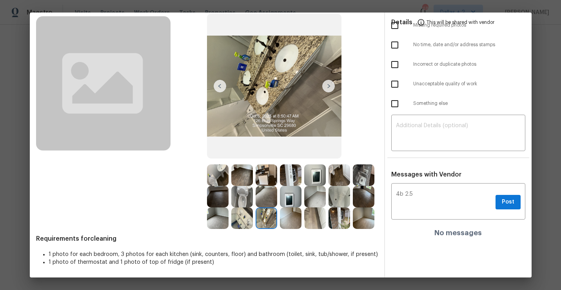
click at [365, 180] on img at bounding box center [364, 176] width 22 height 22
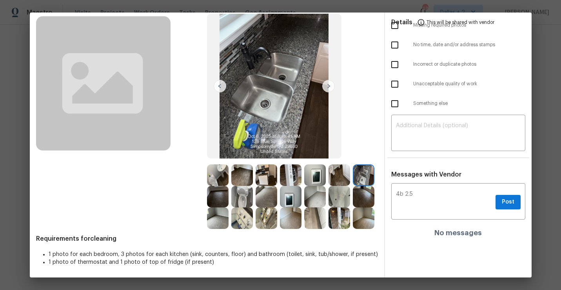
click at [367, 192] on img at bounding box center [364, 197] width 22 height 22
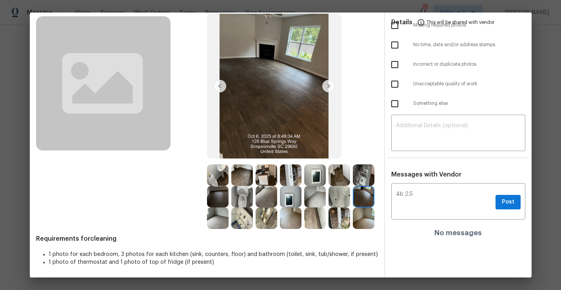
click at [343, 203] on img at bounding box center [339, 197] width 22 height 22
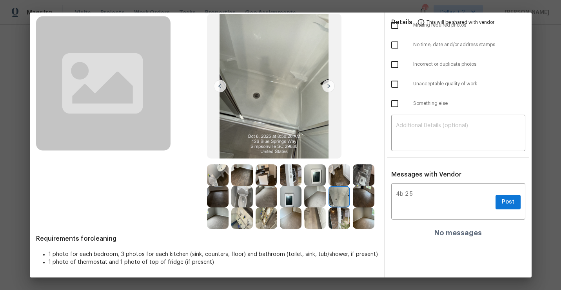
click at [256, 225] on img at bounding box center [267, 219] width 22 height 22
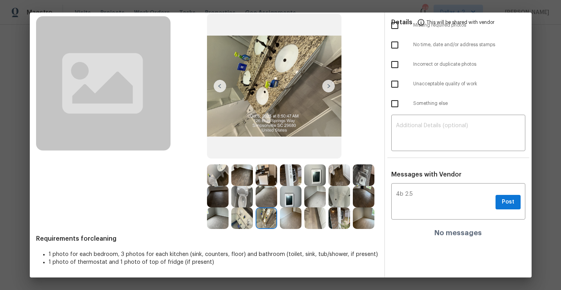
click at [232, 217] on img at bounding box center [242, 219] width 22 height 22
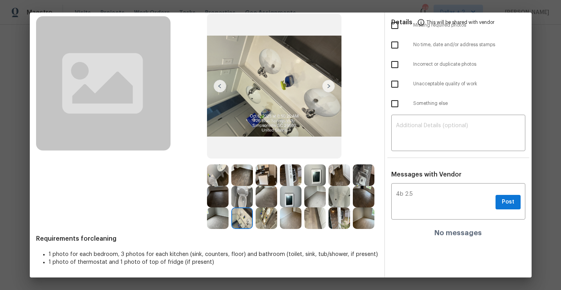
click at [296, 215] on img at bounding box center [291, 219] width 22 height 22
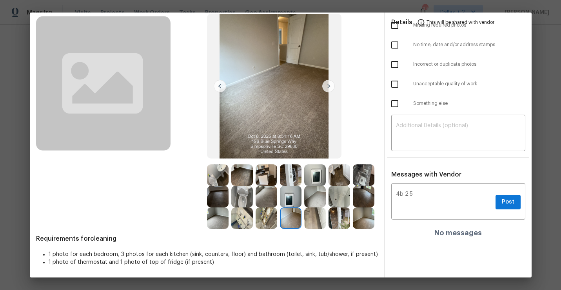
click at [323, 214] on img at bounding box center [315, 219] width 22 height 22
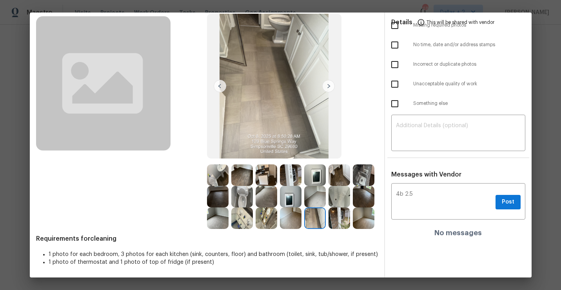
click at [341, 226] on img at bounding box center [339, 219] width 22 height 22
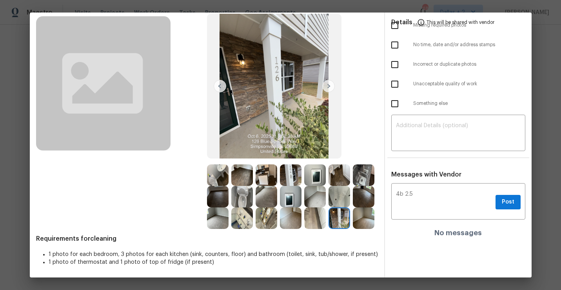
click at [364, 221] on img at bounding box center [364, 219] width 22 height 22
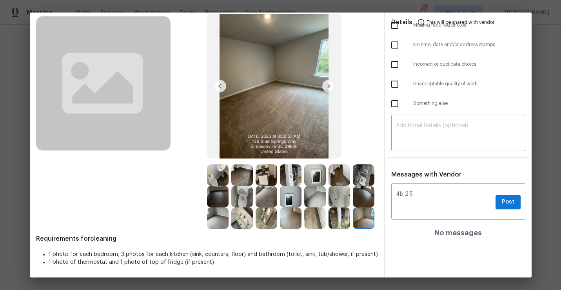
click at [315, 224] on img at bounding box center [315, 219] width 22 height 22
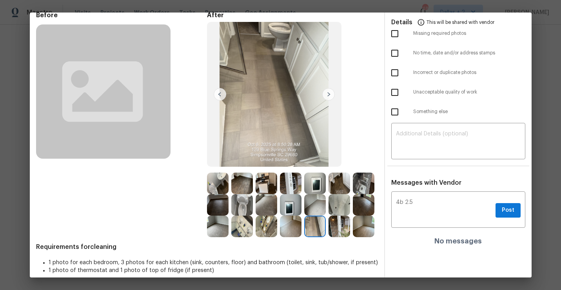
scroll to position [40, 0]
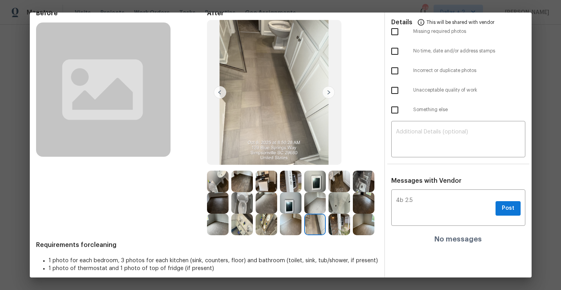
click at [250, 210] on img at bounding box center [242, 203] width 22 height 22
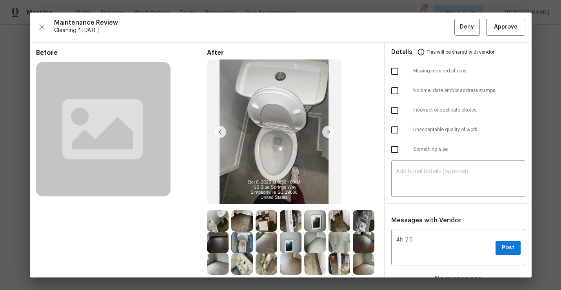
scroll to position [46, 0]
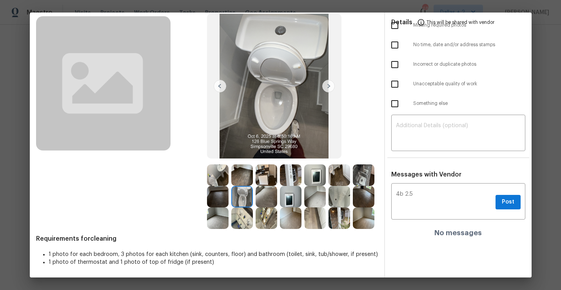
click at [263, 198] on img at bounding box center [267, 197] width 22 height 22
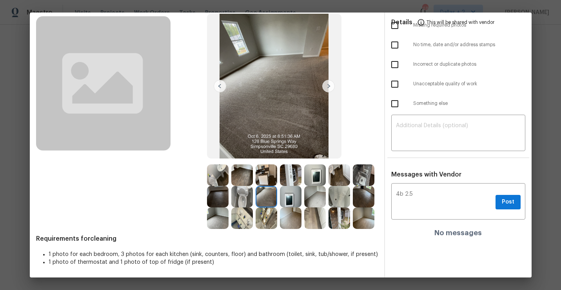
click at [219, 174] on img at bounding box center [218, 176] width 22 height 22
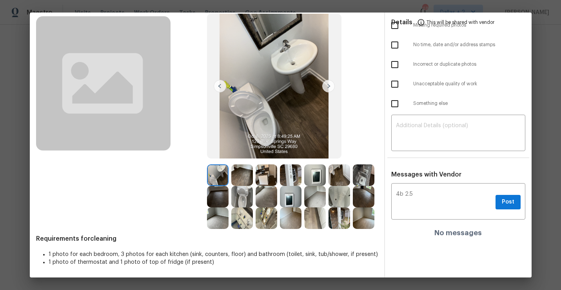
click at [241, 180] on img at bounding box center [242, 176] width 22 height 22
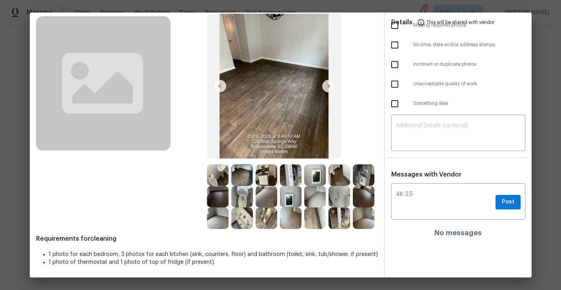
click at [268, 180] on img at bounding box center [267, 176] width 22 height 22
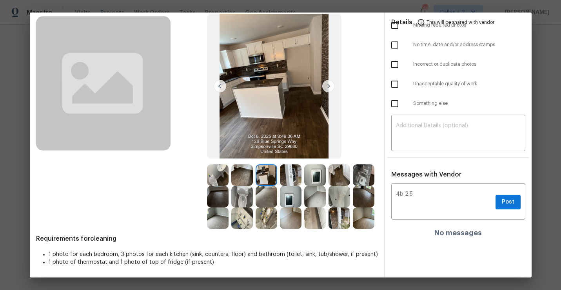
click at [292, 180] on img at bounding box center [291, 176] width 22 height 22
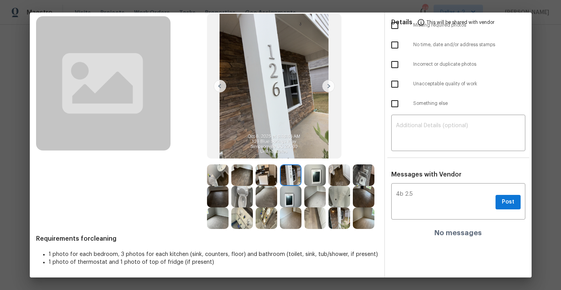
click at [325, 176] on img at bounding box center [315, 176] width 22 height 22
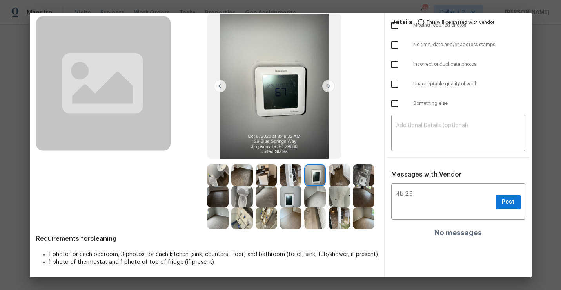
click at [348, 178] on img at bounding box center [339, 176] width 22 height 22
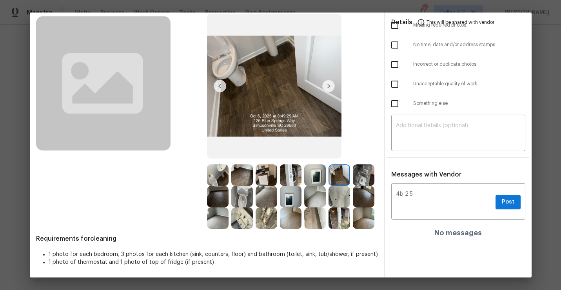
click at [370, 175] on img at bounding box center [364, 176] width 22 height 22
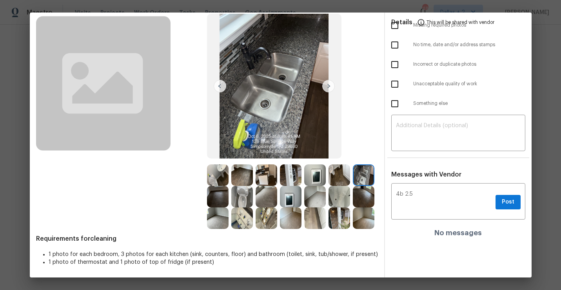
click at [225, 201] on img at bounding box center [218, 197] width 22 height 22
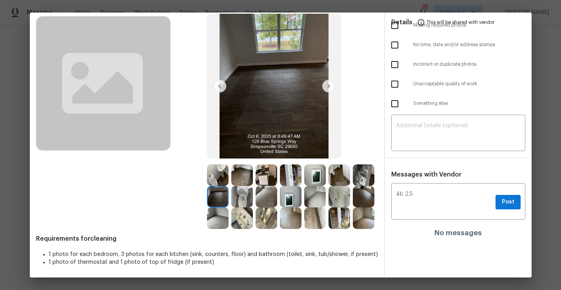
click at [246, 199] on img at bounding box center [242, 197] width 22 height 22
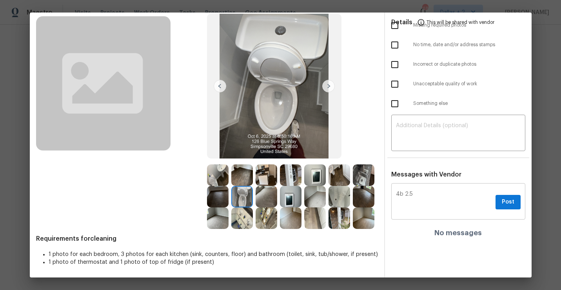
click at [427, 192] on textarea "4b 2.5" at bounding box center [444, 203] width 96 height 22
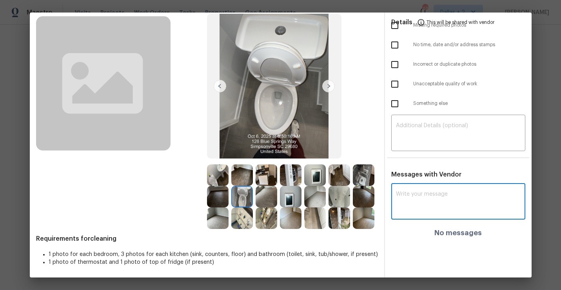
click at [267, 173] on img at bounding box center [267, 176] width 22 height 22
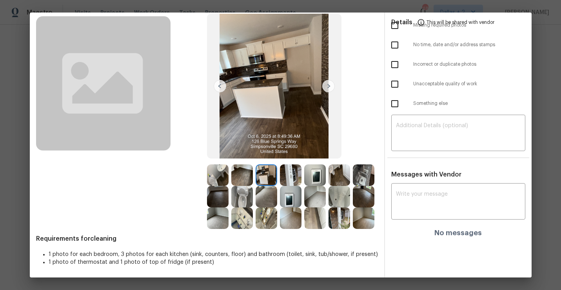
click at [365, 177] on img at bounding box center [364, 176] width 22 height 22
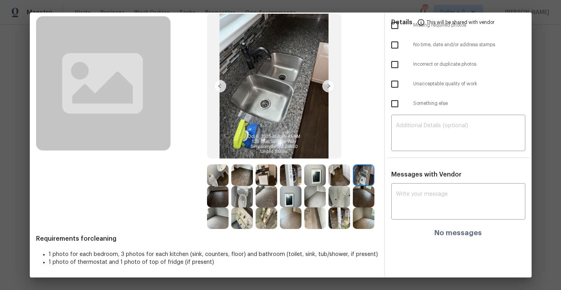
click at [259, 176] on img at bounding box center [267, 176] width 22 height 22
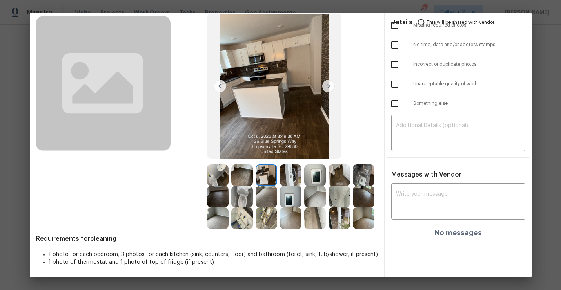
click at [262, 225] on img at bounding box center [267, 219] width 22 height 22
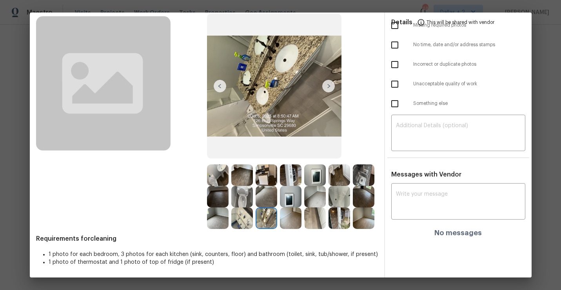
click at [290, 220] on img at bounding box center [291, 219] width 22 height 22
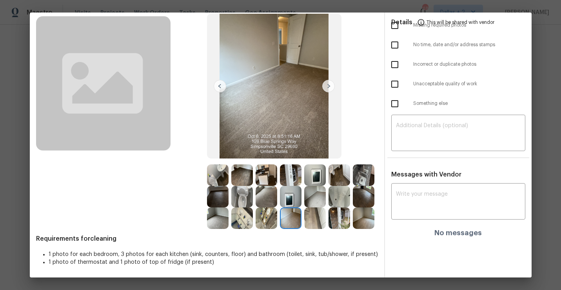
click at [313, 221] on img at bounding box center [315, 219] width 22 height 22
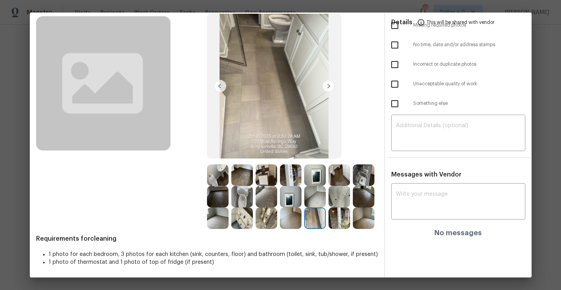
click at [340, 227] on img at bounding box center [339, 219] width 22 height 22
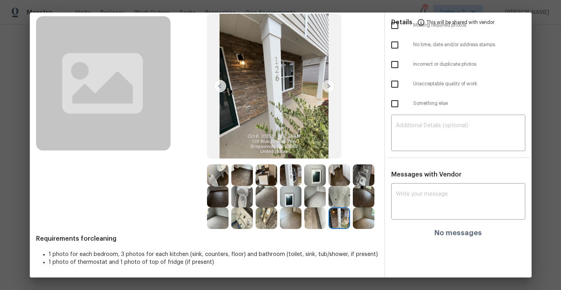
click at [368, 217] on img at bounding box center [364, 219] width 22 height 22
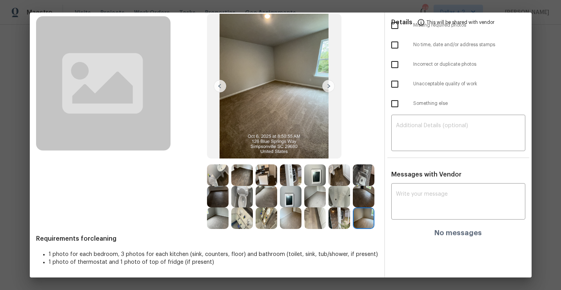
click at [341, 192] on img at bounding box center [339, 197] width 22 height 22
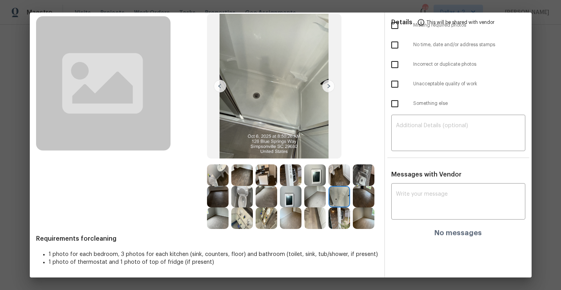
click at [218, 178] on img at bounding box center [218, 176] width 22 height 22
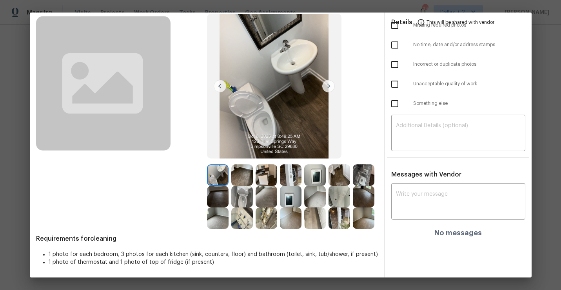
click at [272, 180] on img at bounding box center [267, 176] width 22 height 22
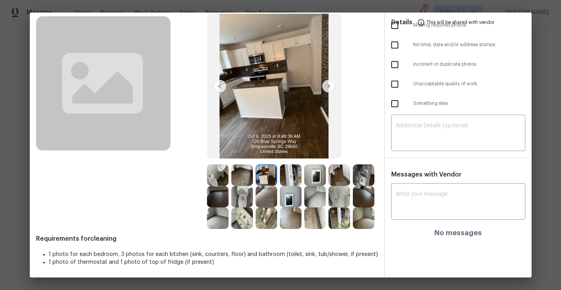
click at [290, 178] on img at bounding box center [291, 176] width 22 height 22
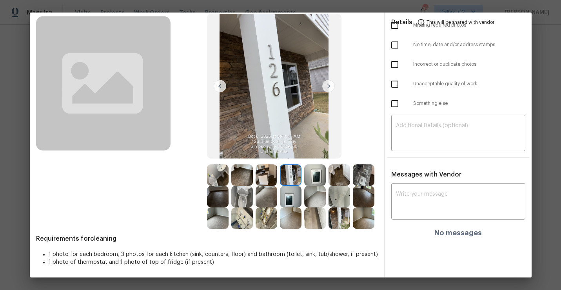
click at [301, 219] on img at bounding box center [291, 219] width 22 height 22
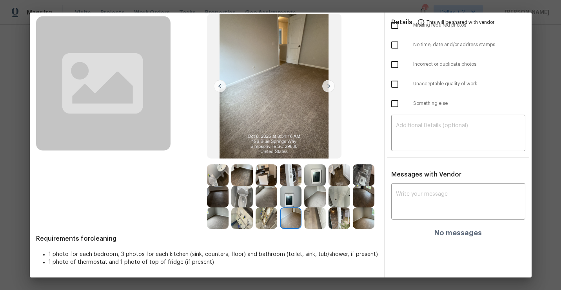
click at [318, 222] on img at bounding box center [315, 219] width 22 height 22
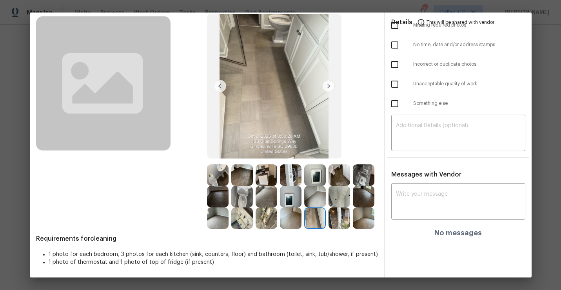
click at [259, 218] on img at bounding box center [267, 219] width 22 height 22
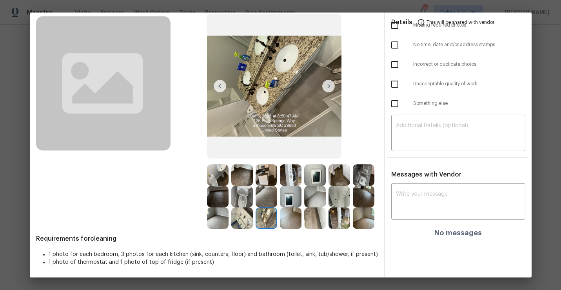
click at [243, 218] on img at bounding box center [242, 219] width 22 height 22
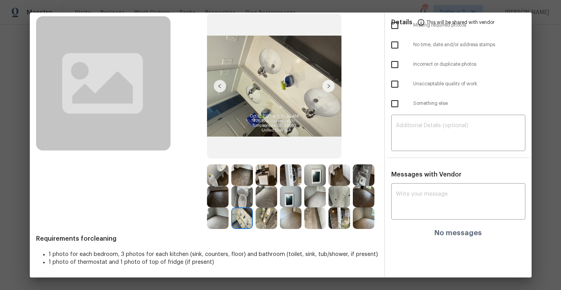
click at [222, 216] on img at bounding box center [218, 219] width 22 height 22
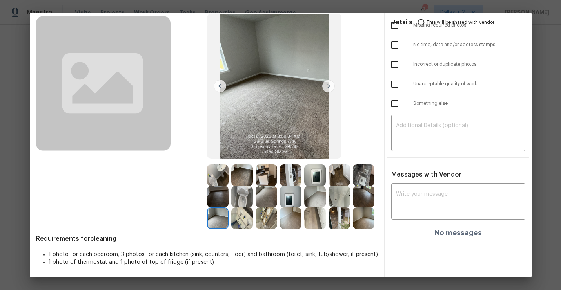
click at [360, 215] on img at bounding box center [364, 219] width 22 height 22
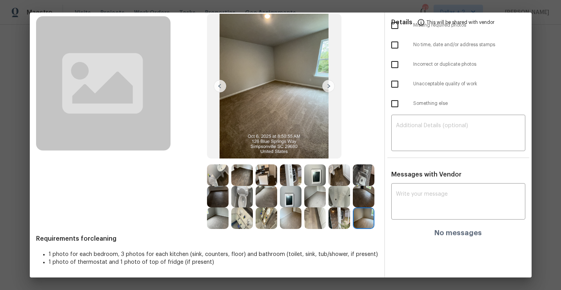
click at [346, 217] on img at bounding box center [339, 219] width 22 height 22
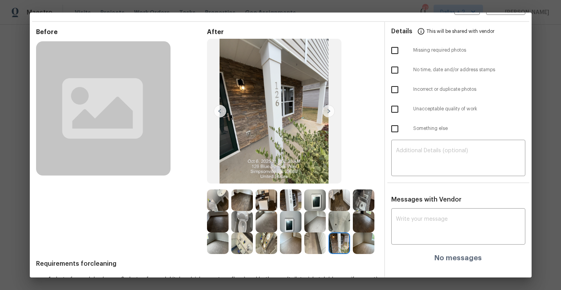
scroll to position [0, 0]
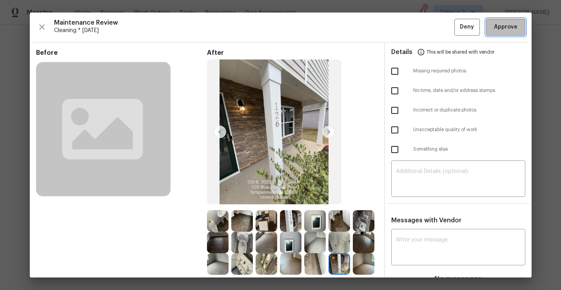
click at [508, 32] on button "Approve" at bounding box center [505, 27] width 39 height 17
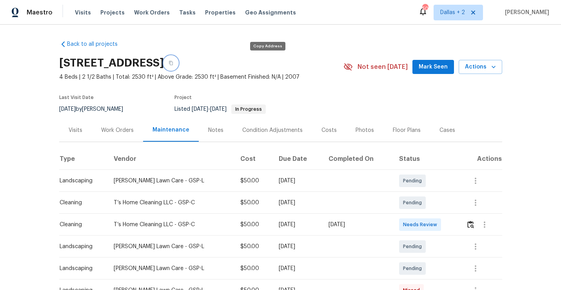
click at [178, 59] on button "button" at bounding box center [171, 63] width 14 height 14
click at [470, 225] on img "button" at bounding box center [470, 224] width 7 height 7
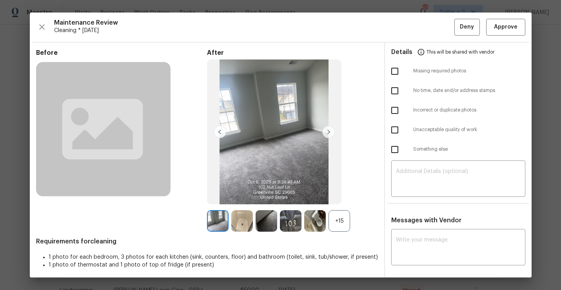
click at [342, 224] on div "+15" at bounding box center [339, 221] width 22 height 22
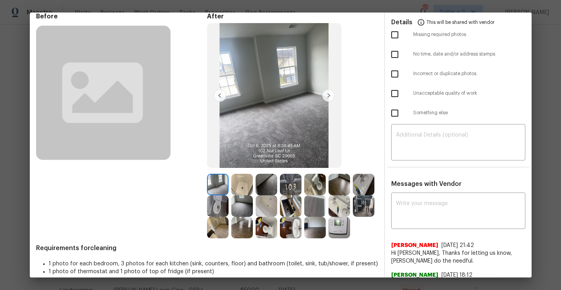
scroll to position [14, 0]
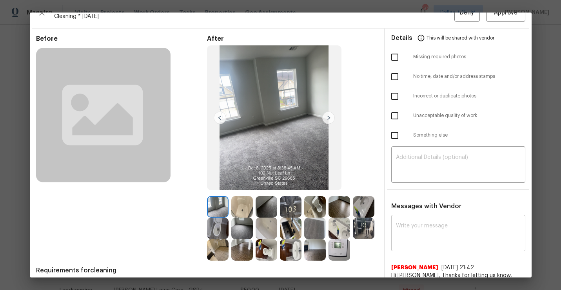
click at [448, 230] on textarea at bounding box center [458, 234] width 125 height 22
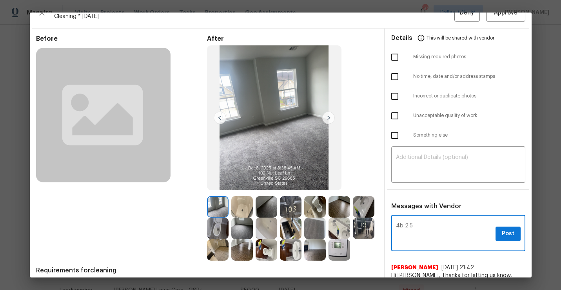
click at [417, 226] on textarea "4b 2.5" at bounding box center [444, 234] width 96 height 22
click at [368, 243] on div at bounding box center [292, 228] width 171 height 65
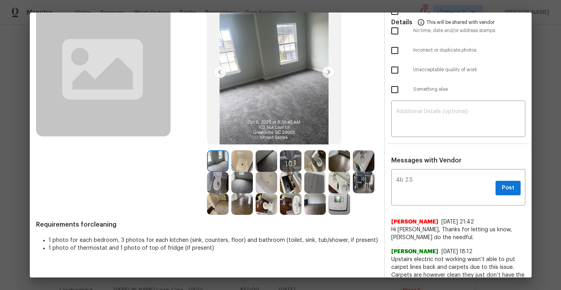
scroll to position [83, 0]
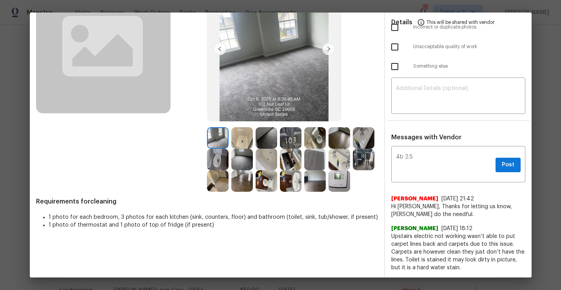
click at [212, 158] on img at bounding box center [218, 160] width 22 height 22
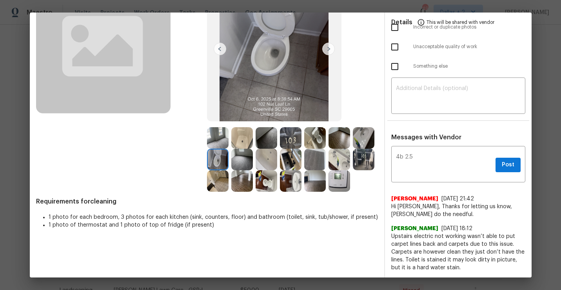
click at [267, 164] on img at bounding box center [267, 160] width 22 height 22
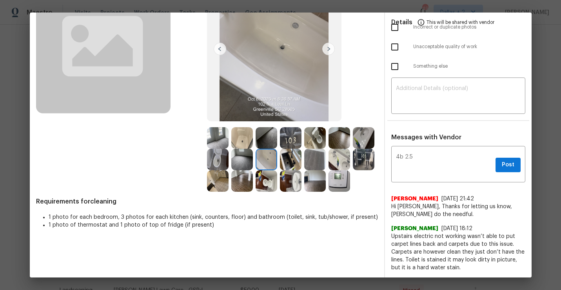
click at [216, 166] on img at bounding box center [218, 160] width 22 height 22
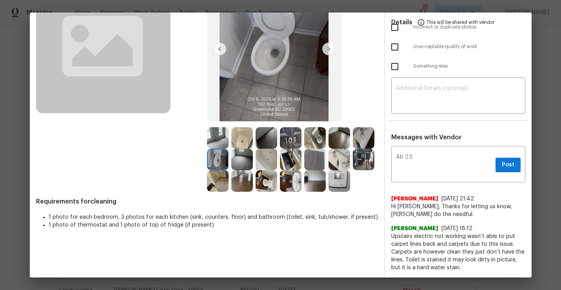
click at [346, 185] on img at bounding box center [339, 181] width 22 height 22
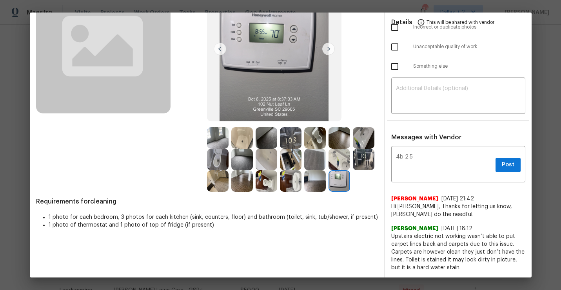
click at [262, 183] on img at bounding box center [267, 181] width 22 height 22
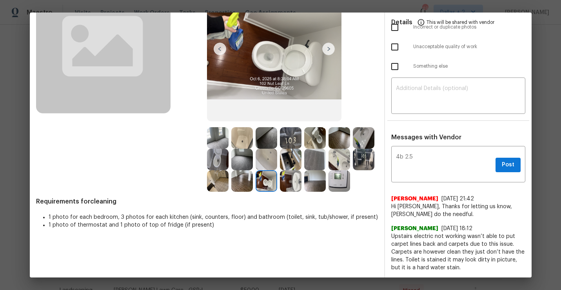
click at [266, 157] on img at bounding box center [267, 160] width 22 height 22
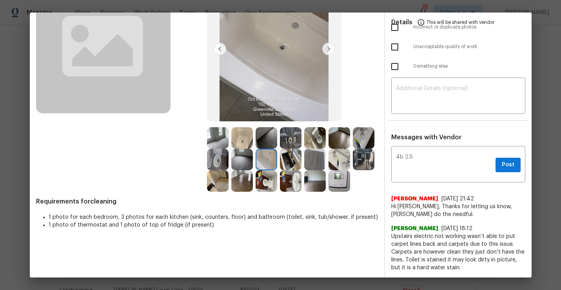
click at [366, 162] on img at bounding box center [364, 160] width 22 height 22
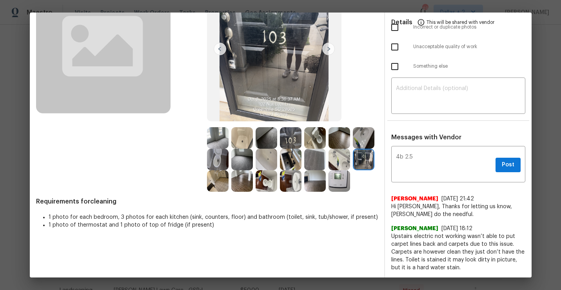
click at [247, 178] on img at bounding box center [242, 181] width 22 height 22
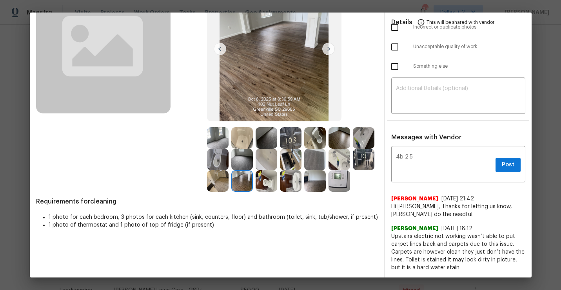
click at [266, 181] on img at bounding box center [267, 181] width 22 height 22
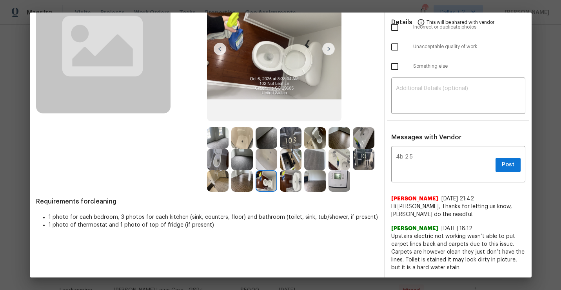
click at [288, 158] on img at bounding box center [291, 160] width 22 height 22
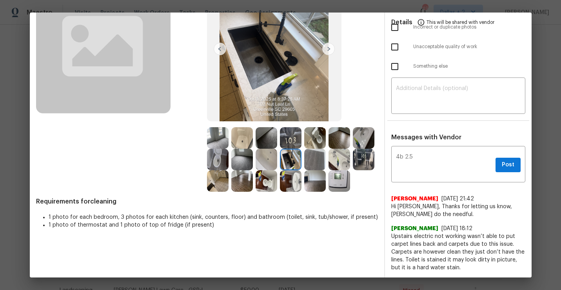
click at [366, 145] on img at bounding box center [364, 138] width 22 height 22
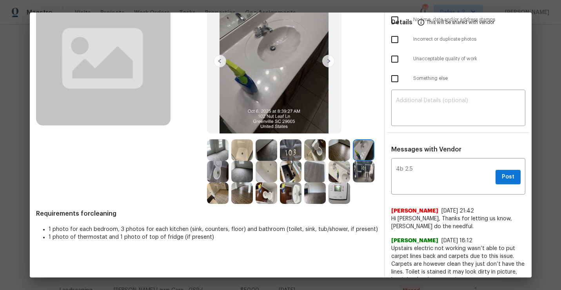
scroll to position [69, 0]
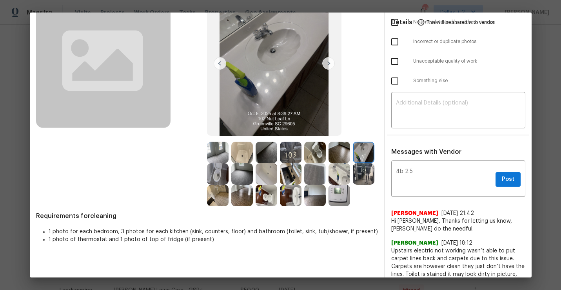
click at [265, 203] on img at bounding box center [267, 196] width 22 height 22
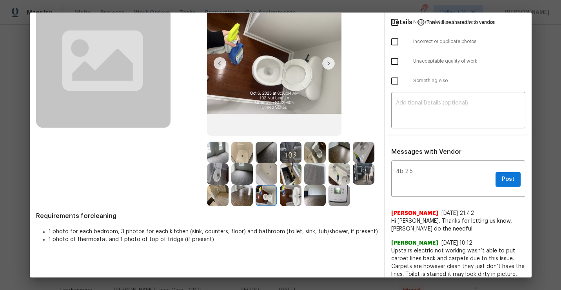
click at [316, 199] on img at bounding box center [315, 196] width 22 height 22
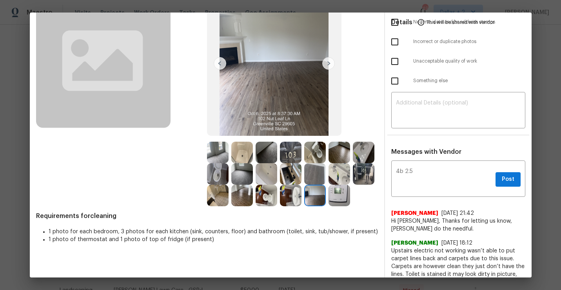
click at [219, 199] on img at bounding box center [218, 196] width 22 height 22
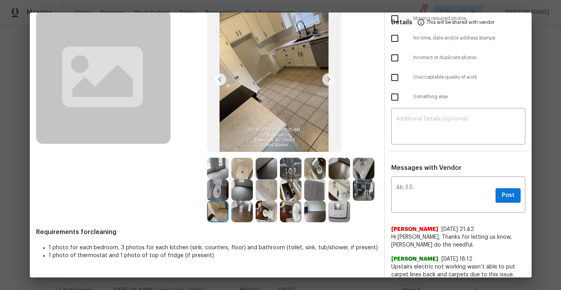
scroll to position [53, 0]
click at [372, 190] on img at bounding box center [364, 190] width 22 height 22
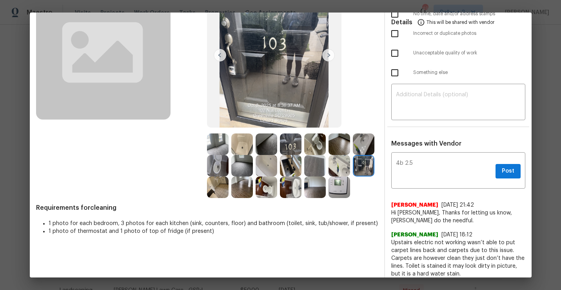
scroll to position [83, 0]
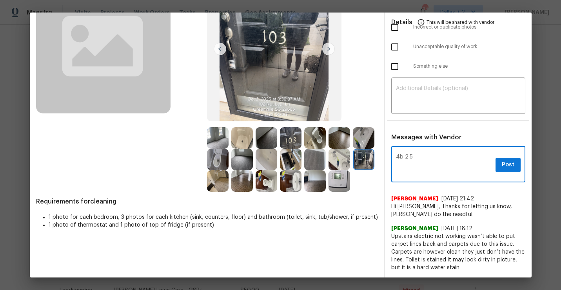
click at [409, 158] on textarea "4b 2.5" at bounding box center [444, 165] width 96 height 22
paste textarea "Maintenance Audit Team: Hello!"
drag, startPoint x: 442, startPoint y: 168, endPoint x: 428, endPoint y: 170, distance: 13.9
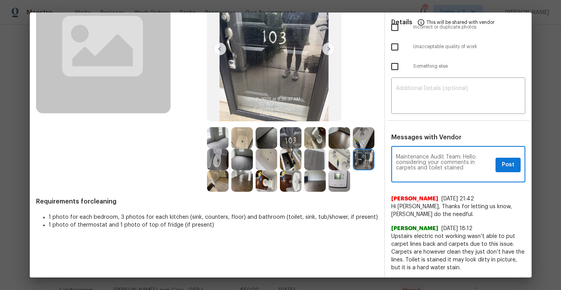
click at [428, 170] on textarea "Maintenance Audit Team: Hello. considering your comments in carpets and toilet …" at bounding box center [444, 165] width 96 height 22
click at [437, 169] on textarea "Maintenance Audit Team: Hello. considering your comments in carpets and toilet …" at bounding box center [444, 165] width 96 height 22
drag, startPoint x: 441, startPoint y: 167, endPoint x: 428, endPoint y: 168, distance: 12.9
click at [428, 168] on textarea "Maintenance Audit Team: Hello. considering your comments in carpets and toilet …" at bounding box center [444, 165] width 96 height 22
click at [464, 168] on textarea "Maintenance Audit Team: Hello. considering your comments in carpets and stained" at bounding box center [444, 165] width 96 height 22
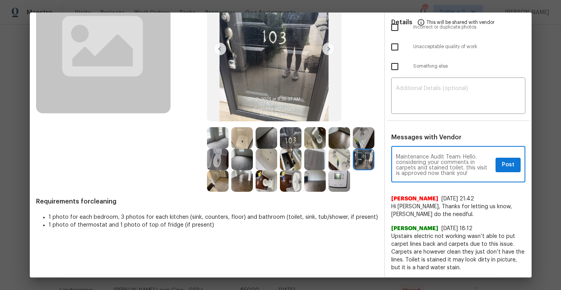
click at [472, 164] on textarea "Maintenance Audit Team: Hello. considering your comments in carpets and stained…" at bounding box center [444, 165] width 96 height 22
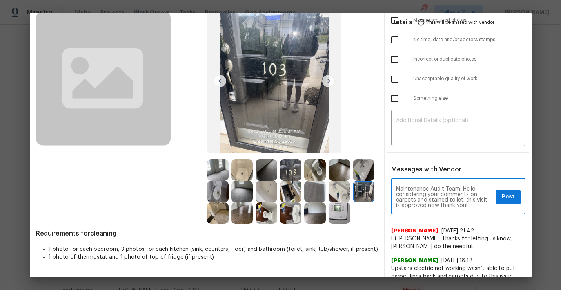
scroll to position [50, 0]
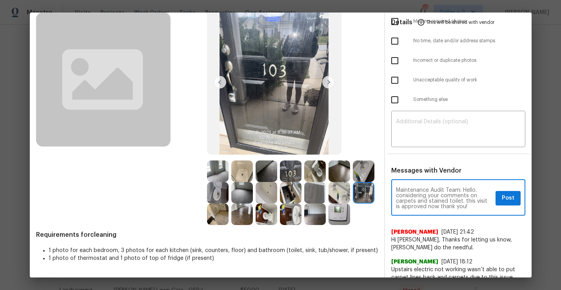
type textarea "Maintenance Audit Team: Hello. considering your comments on carpets and stained…"
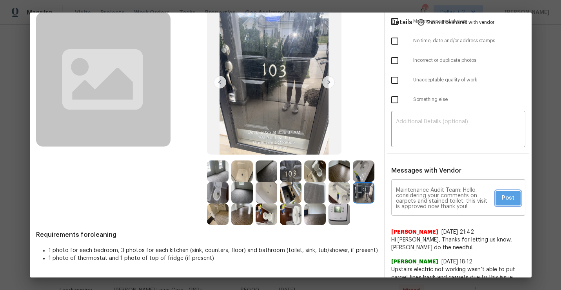
click at [508, 199] on span "Post" at bounding box center [508, 199] width 13 height 10
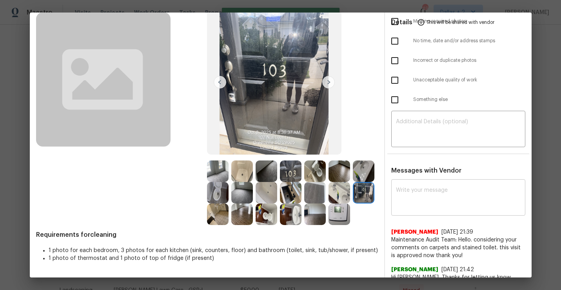
scroll to position [0, 0]
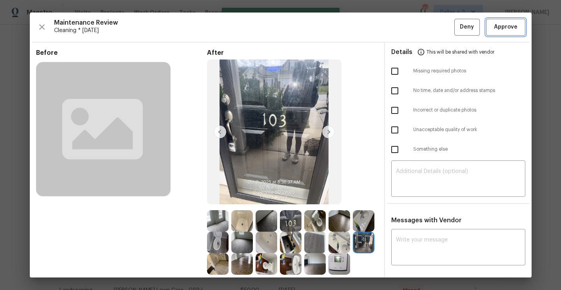
click at [511, 31] on span "Approve" at bounding box center [506, 27] width 24 height 10
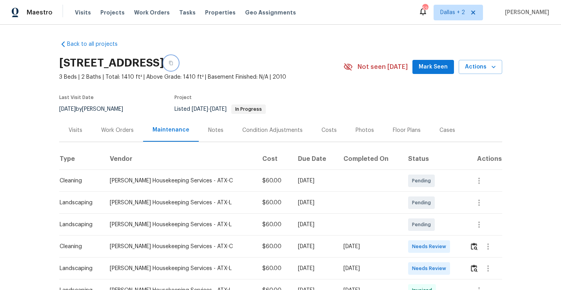
click at [173, 62] on icon "button" at bounding box center [171, 63] width 5 height 5
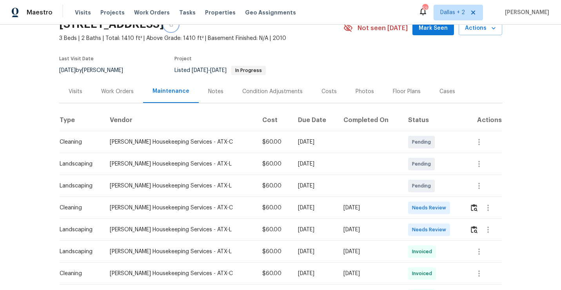
scroll to position [53, 0]
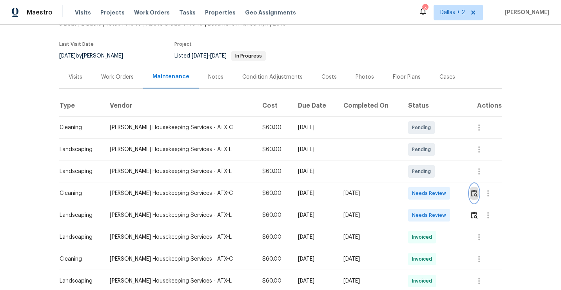
click at [471, 193] on img "button" at bounding box center [474, 193] width 7 height 7
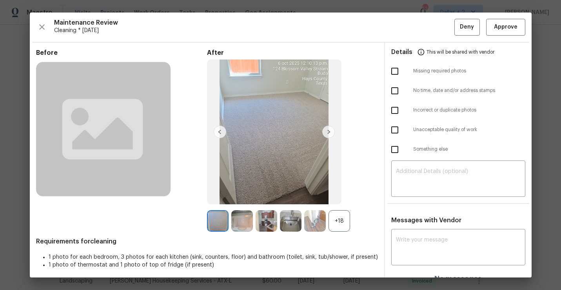
click at [347, 224] on div "+18" at bounding box center [339, 221] width 22 height 22
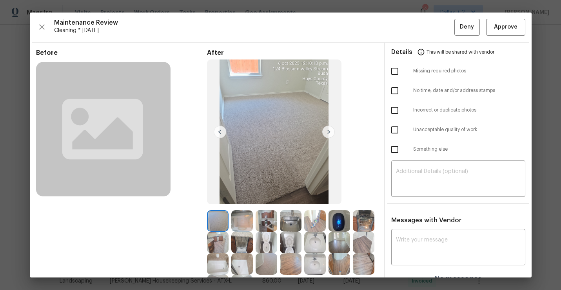
scroll to position [67, 0]
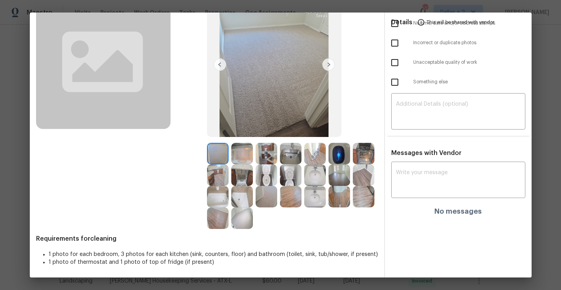
click at [247, 158] on img at bounding box center [242, 154] width 22 height 22
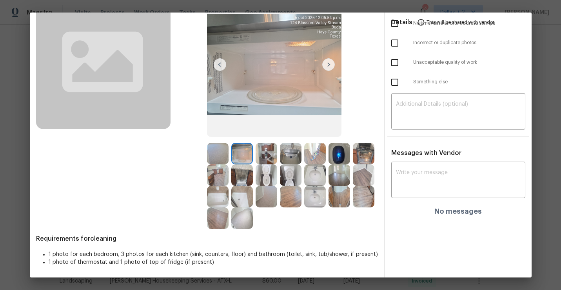
click at [337, 174] on img at bounding box center [339, 176] width 22 height 22
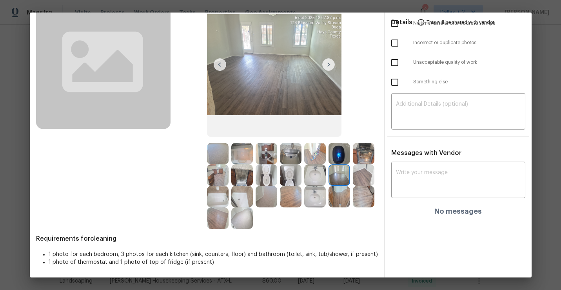
click at [244, 192] on img at bounding box center [242, 197] width 22 height 22
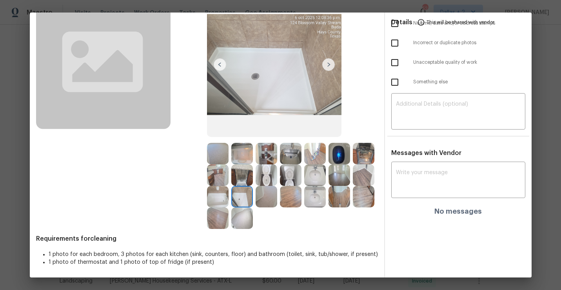
click at [219, 197] on img at bounding box center [218, 197] width 22 height 22
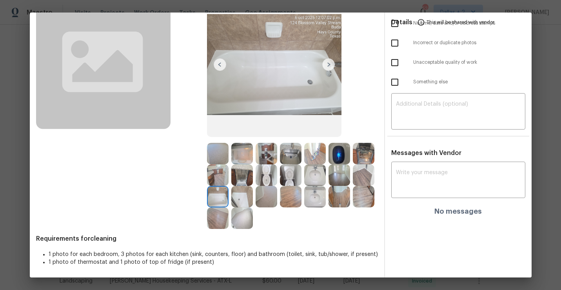
click at [249, 181] on img at bounding box center [242, 176] width 22 height 22
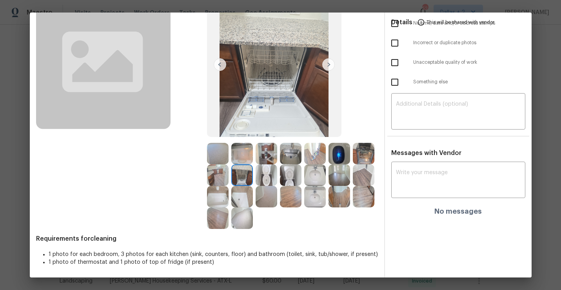
click at [217, 177] on img at bounding box center [218, 176] width 22 height 22
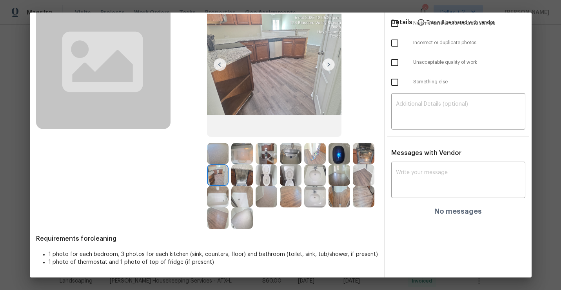
click at [268, 154] on img at bounding box center [267, 154] width 22 height 22
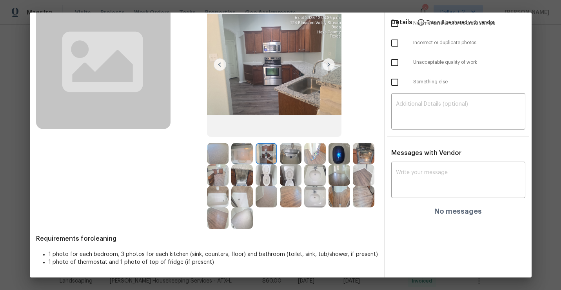
click at [267, 174] on img at bounding box center [267, 176] width 22 height 22
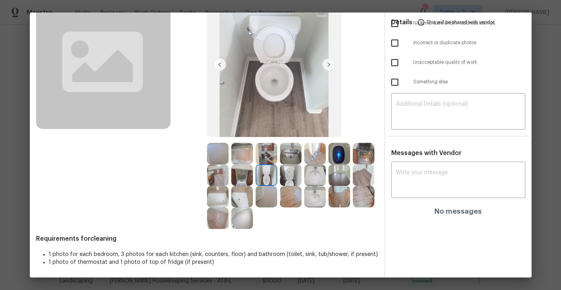
click at [287, 182] on img at bounding box center [291, 176] width 22 height 22
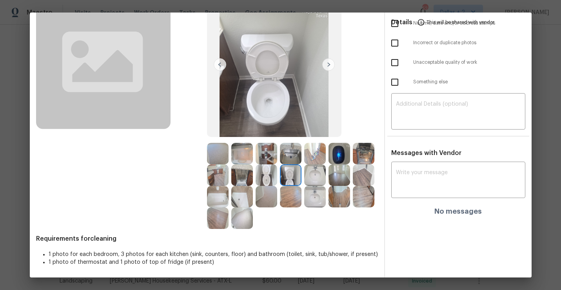
click at [316, 160] on img at bounding box center [315, 154] width 22 height 22
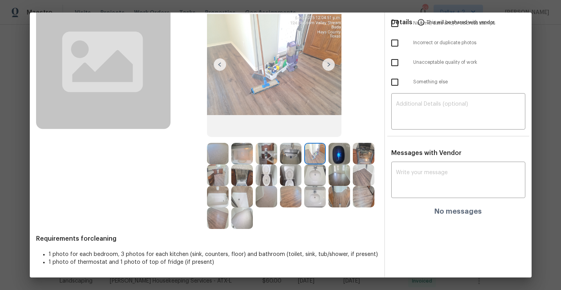
click at [364, 156] on img at bounding box center [364, 154] width 22 height 22
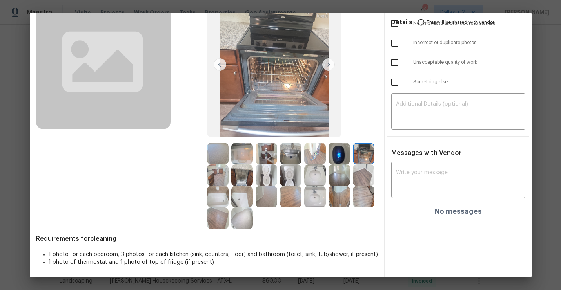
click at [266, 149] on img at bounding box center [267, 154] width 22 height 22
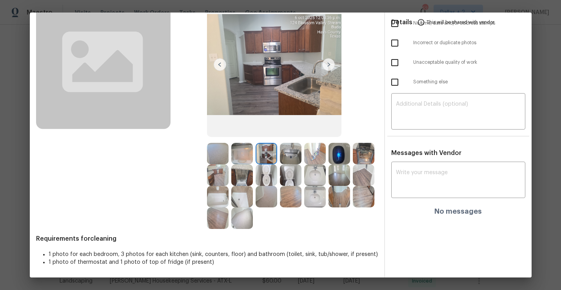
click at [266, 203] on img at bounding box center [267, 197] width 22 height 22
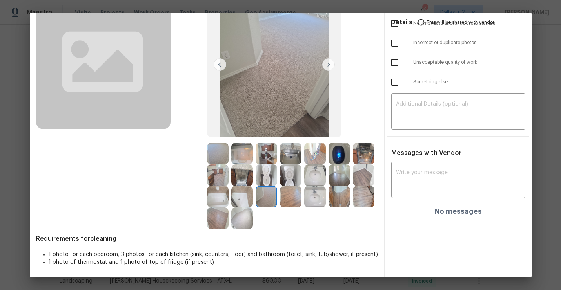
click at [315, 202] on img at bounding box center [315, 197] width 22 height 22
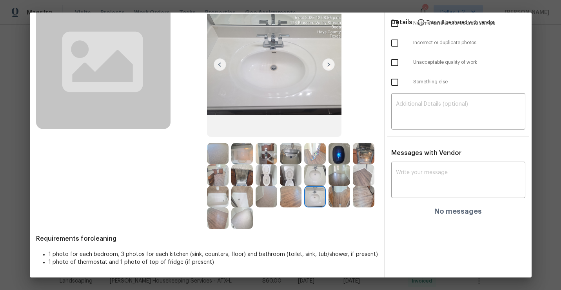
click at [243, 225] on img at bounding box center [242, 219] width 22 height 22
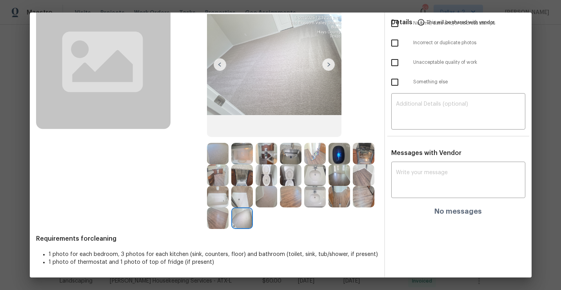
click at [312, 198] on img at bounding box center [315, 197] width 22 height 22
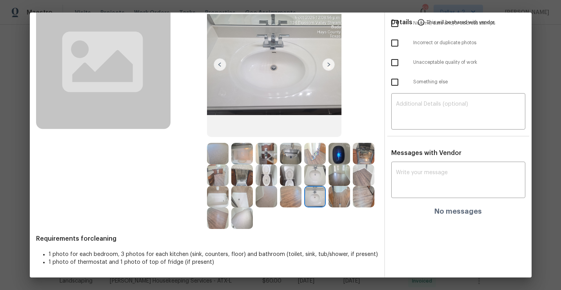
click at [341, 194] on img at bounding box center [339, 197] width 22 height 22
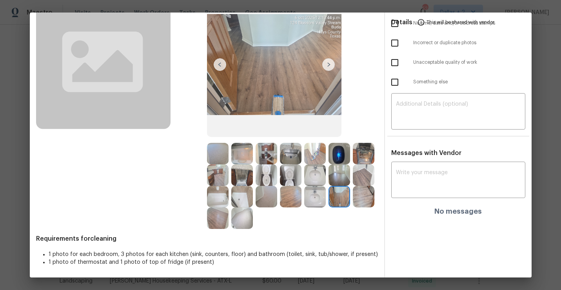
click at [364, 200] on img at bounding box center [364, 197] width 22 height 22
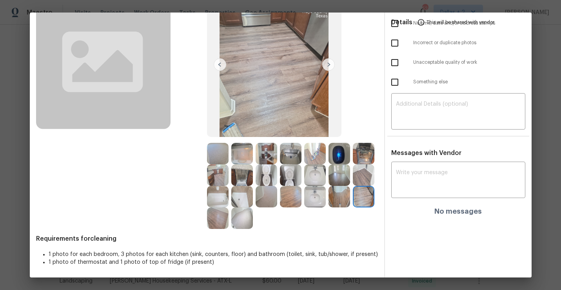
click at [266, 157] on img at bounding box center [267, 154] width 22 height 22
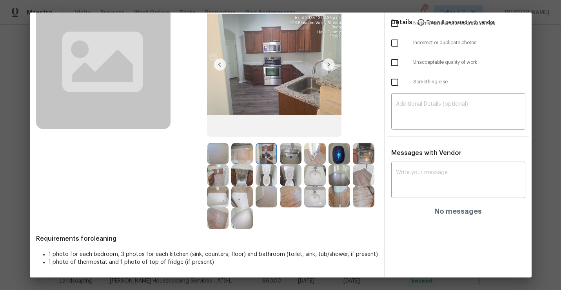
click at [295, 154] on img at bounding box center [291, 154] width 22 height 22
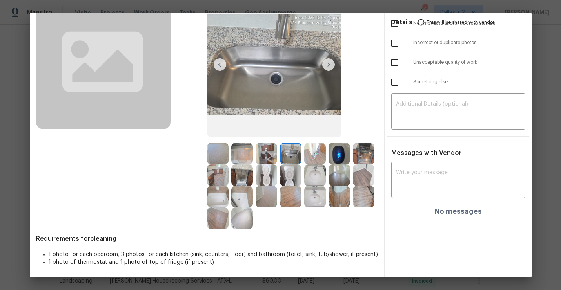
click at [368, 159] on img at bounding box center [364, 154] width 22 height 22
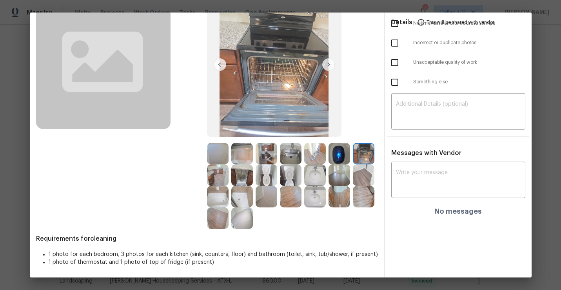
click at [343, 154] on img at bounding box center [339, 154] width 22 height 22
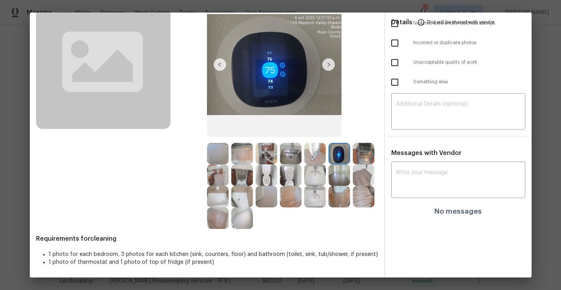
click at [237, 207] on img at bounding box center [242, 197] width 22 height 22
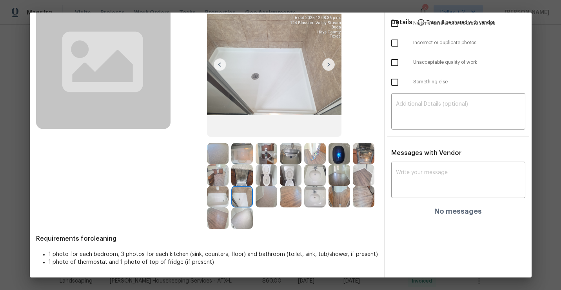
click at [218, 196] on img at bounding box center [218, 197] width 22 height 22
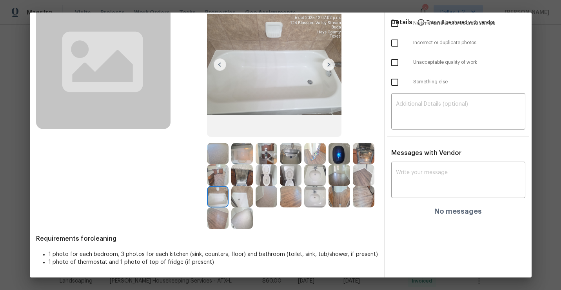
click at [243, 220] on img at bounding box center [242, 219] width 22 height 22
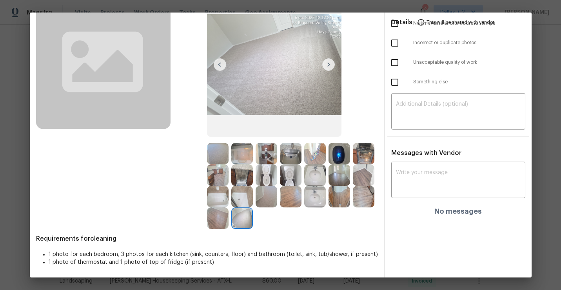
click at [313, 192] on img at bounding box center [315, 197] width 22 height 22
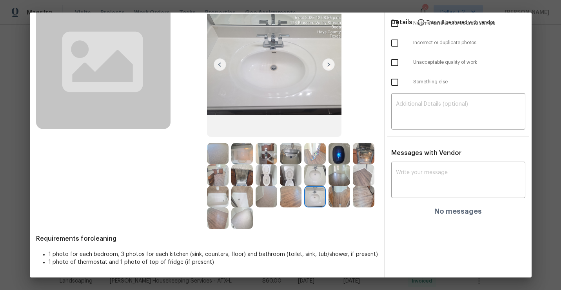
click at [265, 164] on img at bounding box center [267, 154] width 22 height 22
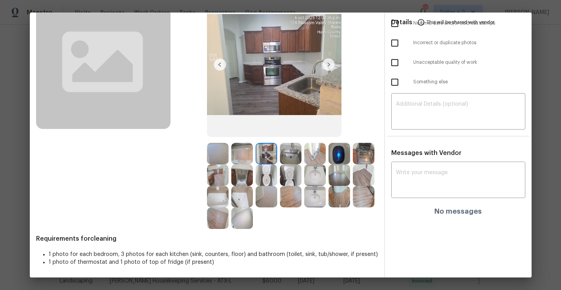
click at [319, 155] on img at bounding box center [315, 154] width 22 height 22
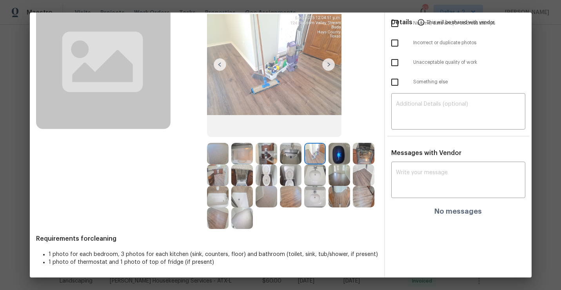
click at [364, 154] on img at bounding box center [364, 154] width 22 height 22
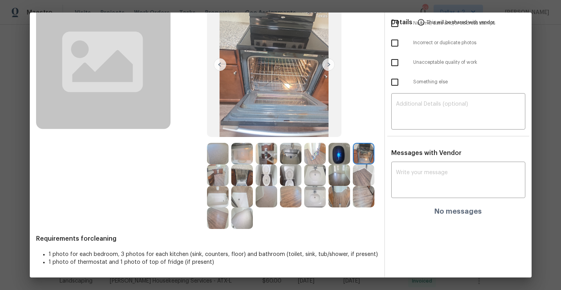
scroll to position [0, 0]
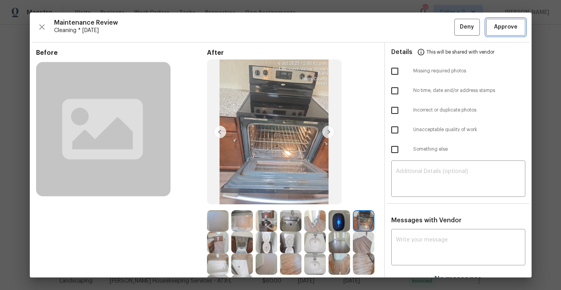
click at [500, 30] on span "Approve" at bounding box center [506, 27] width 24 height 10
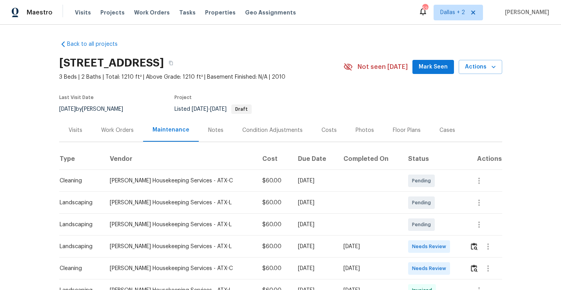
click at [265, 66] on div "[STREET_ADDRESS]" at bounding box center [201, 63] width 284 height 20
click at [173, 65] on icon "button" at bounding box center [171, 63] width 4 height 4
click at [474, 270] on img "button" at bounding box center [474, 268] width 7 height 7
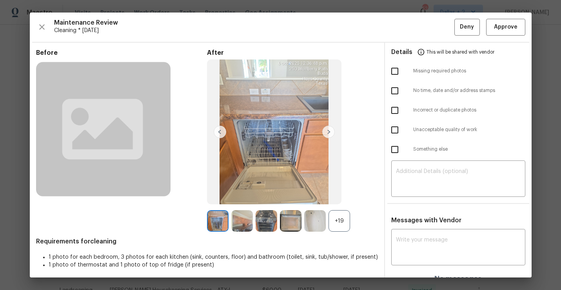
click at [338, 222] on div "+19" at bounding box center [339, 221] width 22 height 22
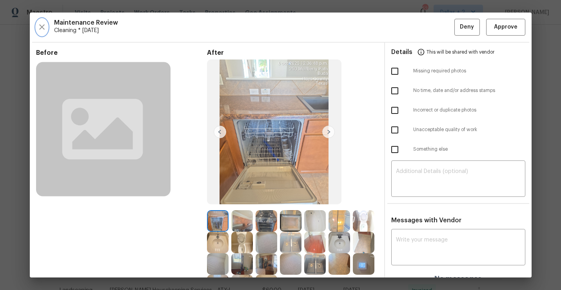
click at [41, 32] on button "button" at bounding box center [42, 27] width 12 height 17
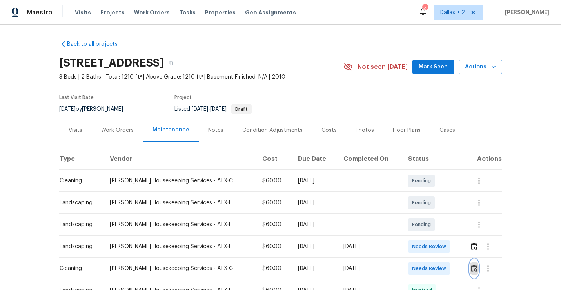
click at [475, 267] on img "button" at bounding box center [474, 268] width 7 height 7
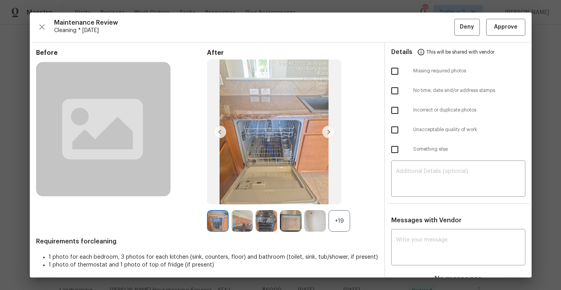
click at [341, 217] on div "+19" at bounding box center [339, 221] width 22 height 22
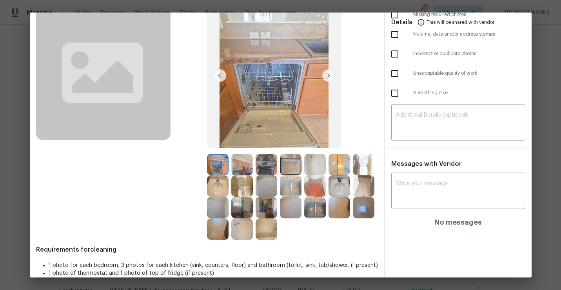
scroll to position [58, 0]
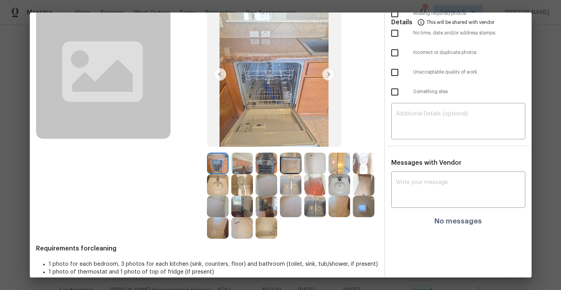
click at [240, 161] on img at bounding box center [242, 164] width 22 height 22
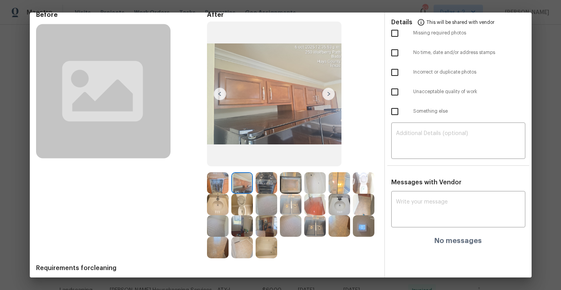
scroll to position [38, 0]
click at [268, 230] on img at bounding box center [267, 226] width 22 height 22
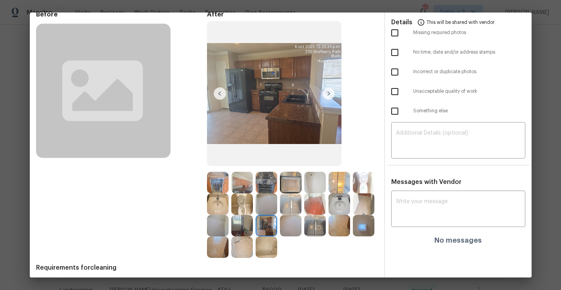
click at [340, 189] on img at bounding box center [339, 183] width 22 height 22
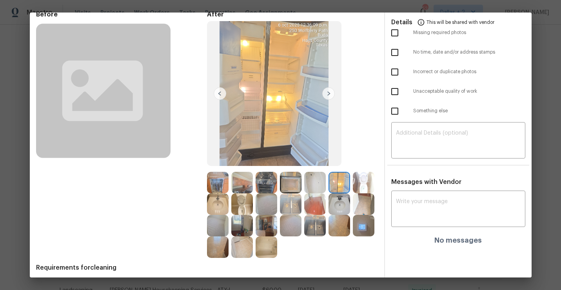
click at [269, 224] on img at bounding box center [267, 226] width 22 height 22
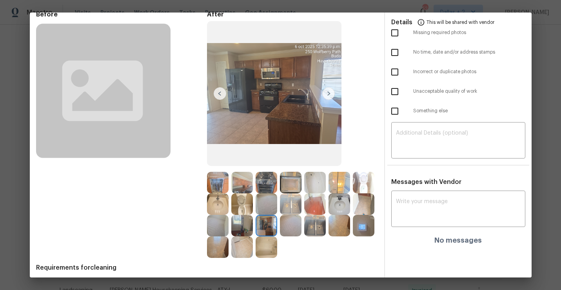
click at [238, 179] on img at bounding box center [242, 183] width 22 height 22
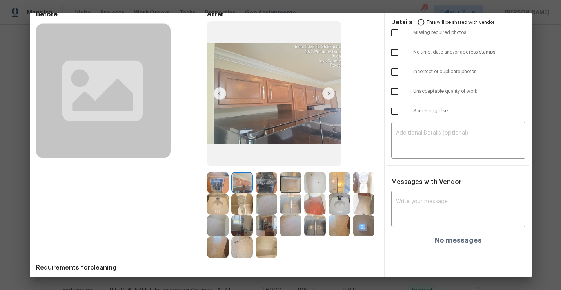
click at [263, 227] on img at bounding box center [267, 226] width 22 height 22
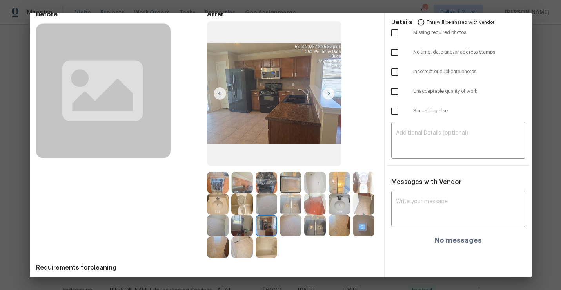
click at [216, 248] on img at bounding box center [218, 248] width 22 height 22
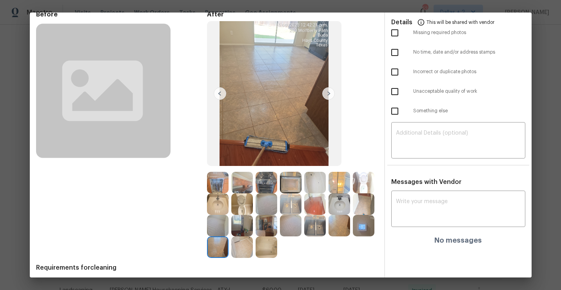
click at [261, 251] on img at bounding box center [267, 248] width 22 height 22
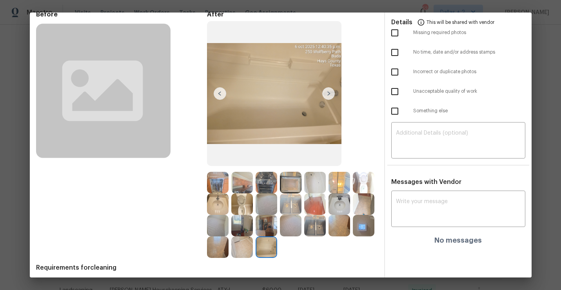
click at [283, 211] on img at bounding box center [291, 205] width 22 height 22
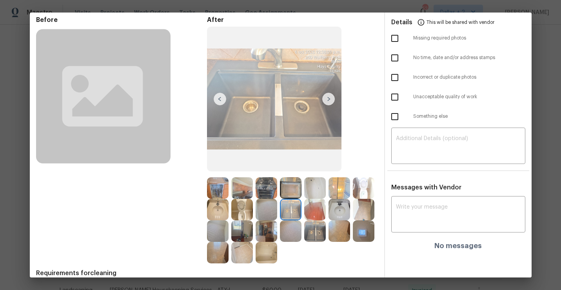
scroll to position [37, 0]
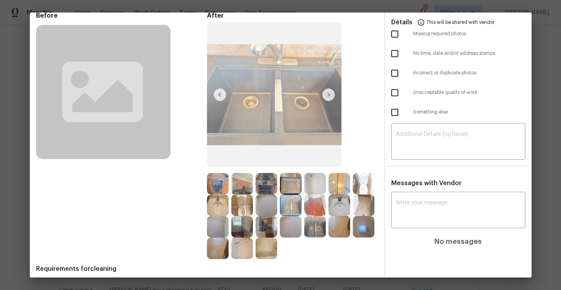
click at [320, 205] on img at bounding box center [315, 206] width 22 height 22
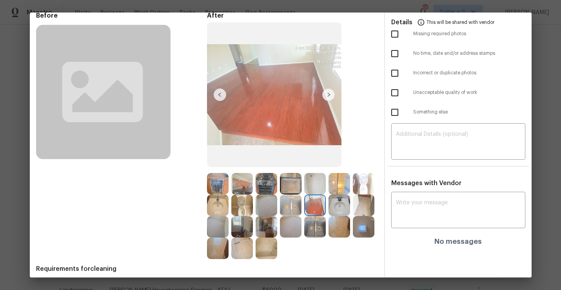
click at [338, 206] on img at bounding box center [339, 206] width 22 height 22
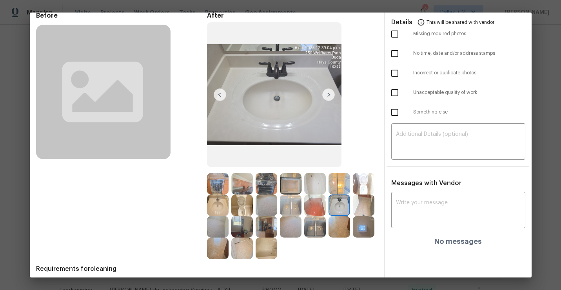
click at [363, 205] on img at bounding box center [364, 206] width 22 height 22
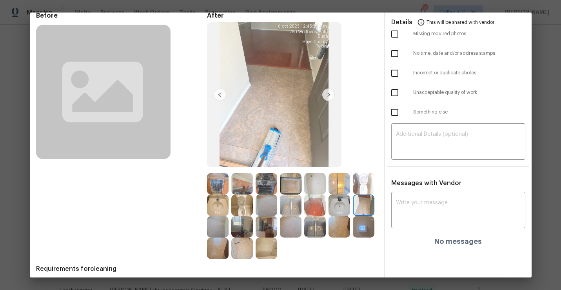
click at [339, 231] on img at bounding box center [339, 227] width 22 height 22
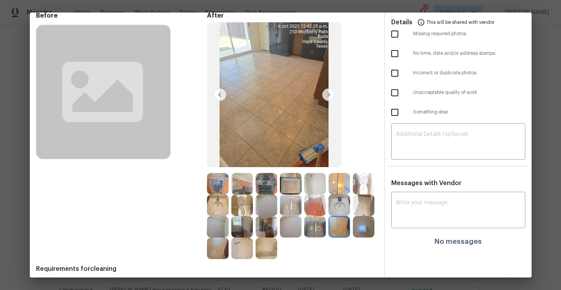
click at [244, 233] on img at bounding box center [242, 227] width 22 height 22
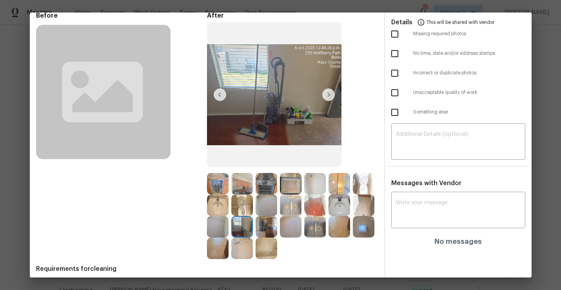
click at [243, 184] on img at bounding box center [242, 184] width 22 height 22
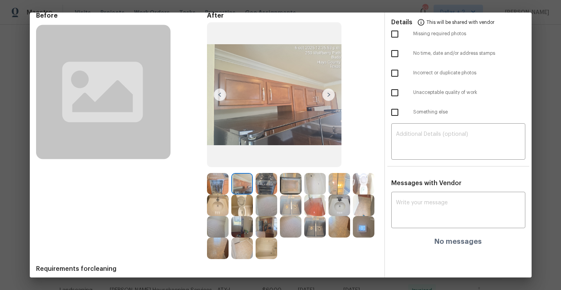
click at [362, 188] on img at bounding box center [364, 184] width 22 height 22
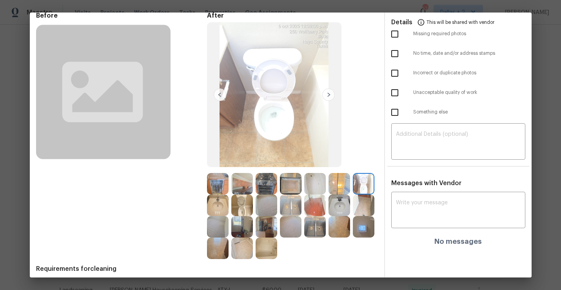
click at [368, 203] on img at bounding box center [364, 206] width 22 height 22
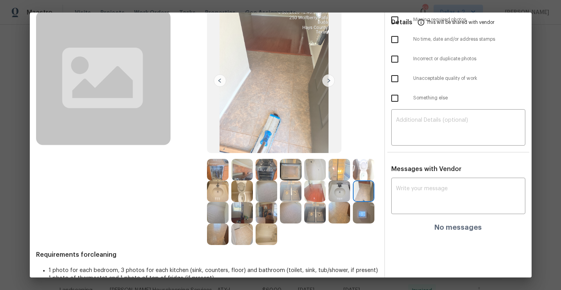
scroll to position [67, 0]
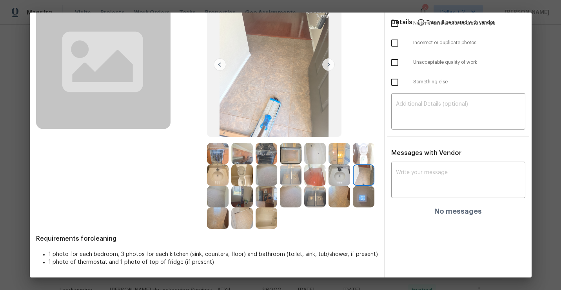
click at [245, 227] on img at bounding box center [242, 219] width 22 height 22
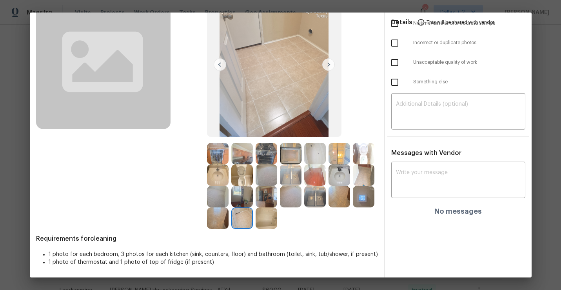
click at [337, 181] on img at bounding box center [339, 176] width 22 height 22
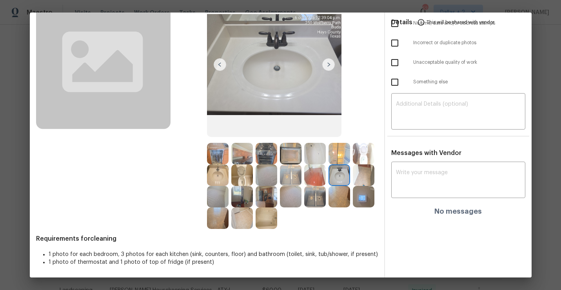
click at [236, 221] on img at bounding box center [242, 219] width 22 height 22
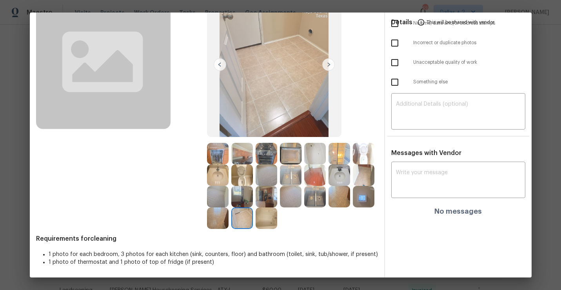
click at [315, 167] on img at bounding box center [315, 176] width 22 height 22
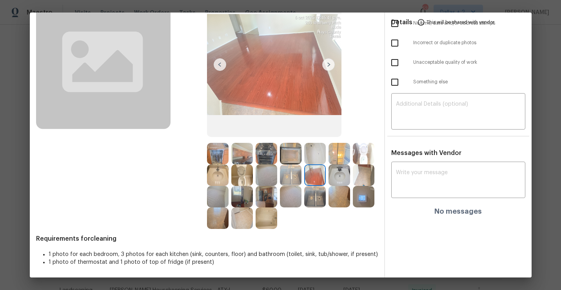
click at [313, 156] on img at bounding box center [315, 154] width 22 height 22
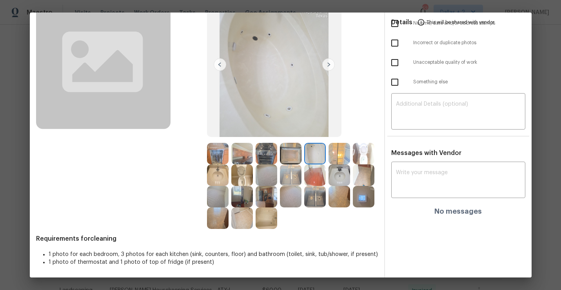
click at [355, 160] on img at bounding box center [364, 154] width 22 height 22
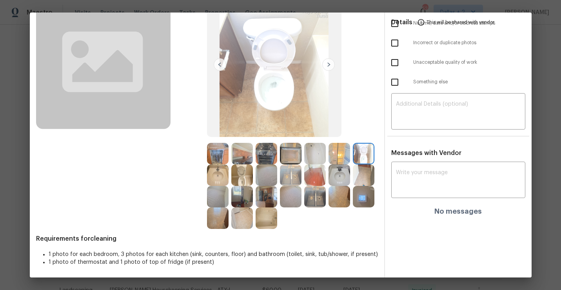
click at [249, 178] on img at bounding box center [242, 176] width 22 height 22
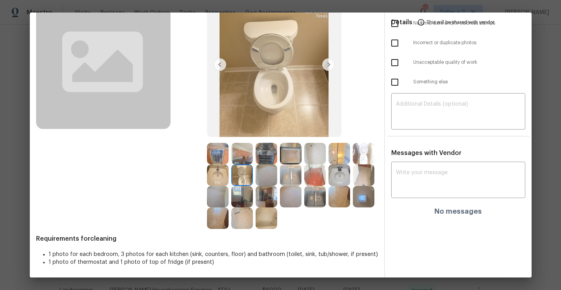
click at [293, 176] on img at bounding box center [291, 176] width 22 height 22
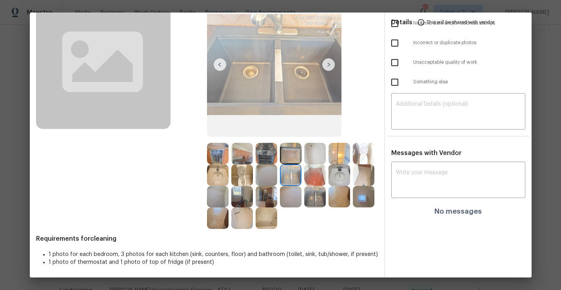
click at [248, 197] on img at bounding box center [242, 197] width 22 height 22
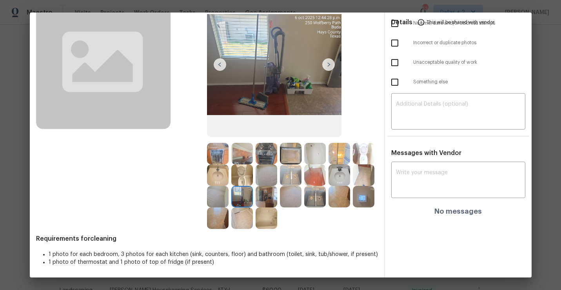
click at [248, 197] on img at bounding box center [242, 197] width 22 height 22
click at [213, 196] on img at bounding box center [218, 197] width 22 height 22
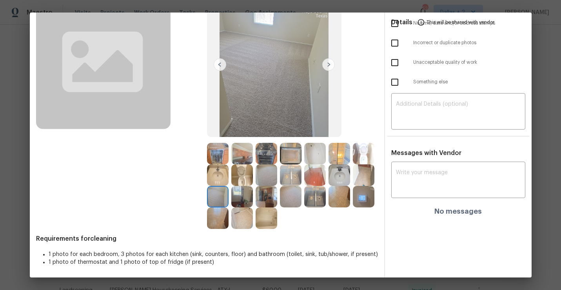
click at [251, 199] on img at bounding box center [242, 197] width 22 height 22
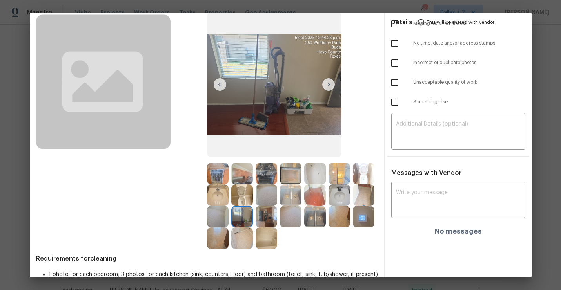
scroll to position [47, 0]
click at [268, 212] on img at bounding box center [267, 218] width 22 height 22
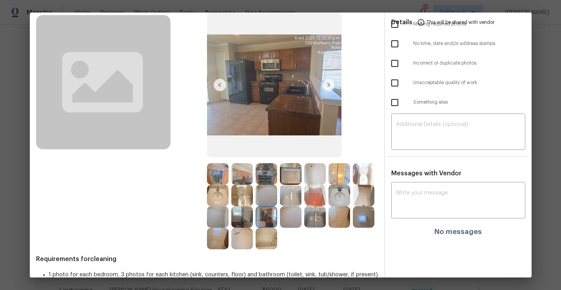
click at [241, 170] on img at bounding box center [242, 174] width 22 height 22
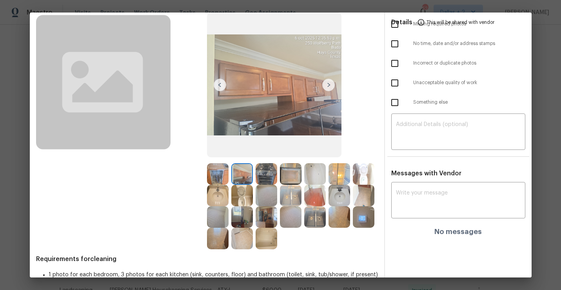
scroll to position [0, 0]
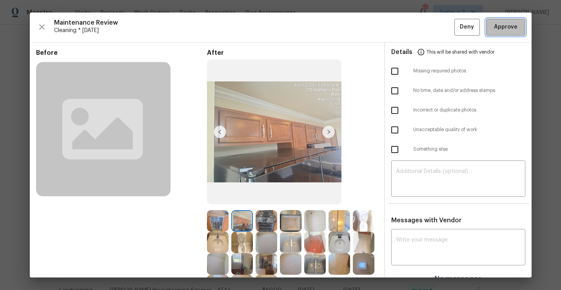
click at [497, 32] on button "Approve" at bounding box center [505, 27] width 39 height 17
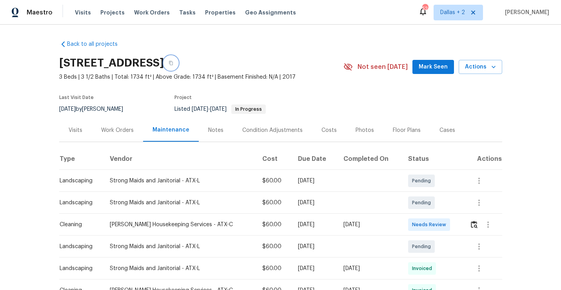
click at [173, 63] on icon "button" at bounding box center [171, 63] width 5 height 5
click at [468, 224] on td at bounding box center [482, 225] width 39 height 22
click at [473, 221] on button "button" at bounding box center [474, 225] width 9 height 19
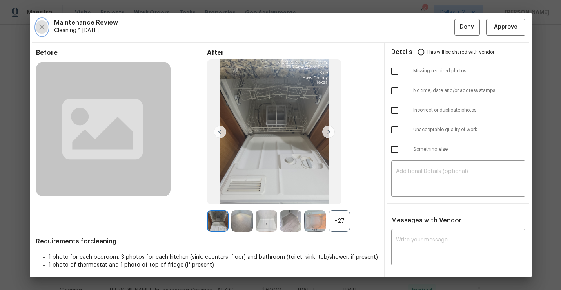
click at [40, 26] on icon "button" at bounding box center [41, 26] width 5 height 5
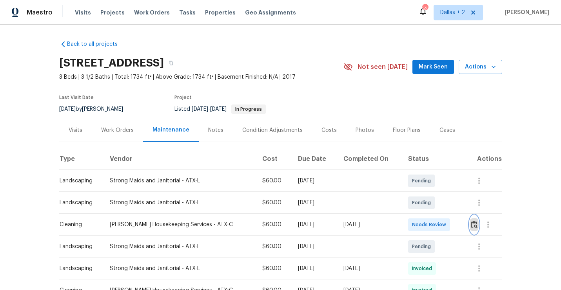
click at [473, 224] on img "button" at bounding box center [474, 224] width 7 height 7
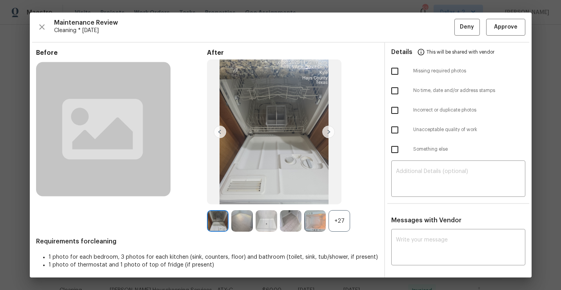
click at [343, 217] on div "+27" at bounding box center [339, 221] width 22 height 22
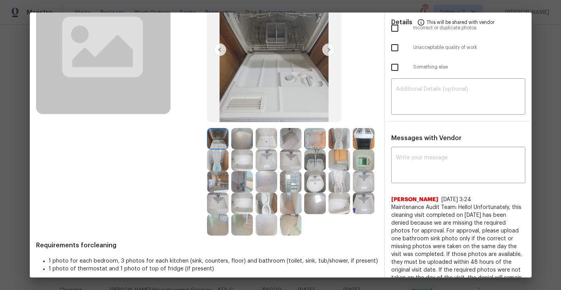
scroll to position [82, 0]
click at [218, 183] on img at bounding box center [218, 183] width 22 height 22
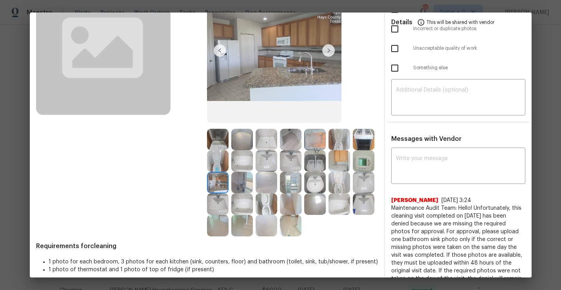
click at [343, 169] on img at bounding box center [339, 162] width 22 height 22
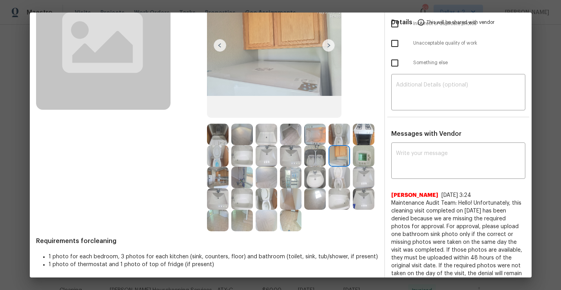
scroll to position [70, 0]
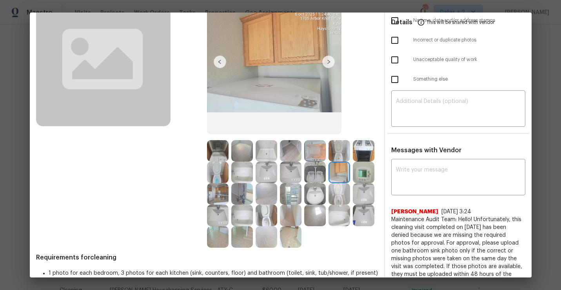
click at [216, 214] on img at bounding box center [218, 216] width 22 height 22
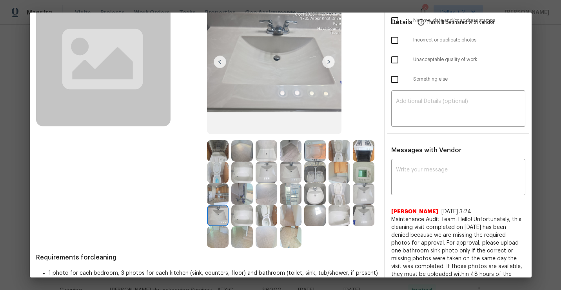
click at [361, 221] on img at bounding box center [364, 216] width 22 height 22
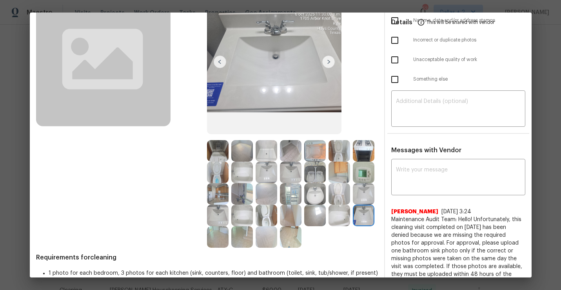
click at [268, 155] on img at bounding box center [267, 151] width 22 height 22
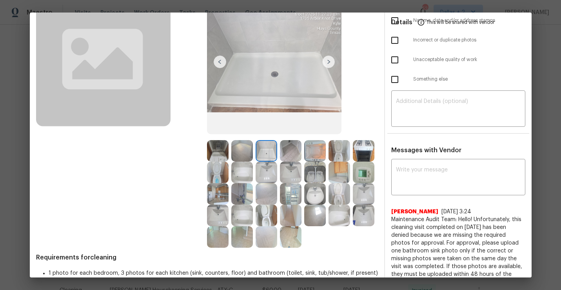
click at [287, 198] on img at bounding box center [291, 194] width 22 height 22
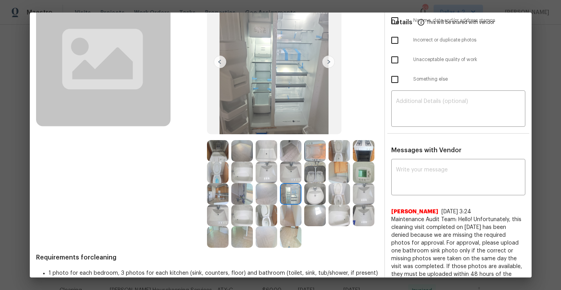
click at [310, 196] on img at bounding box center [315, 194] width 22 height 22
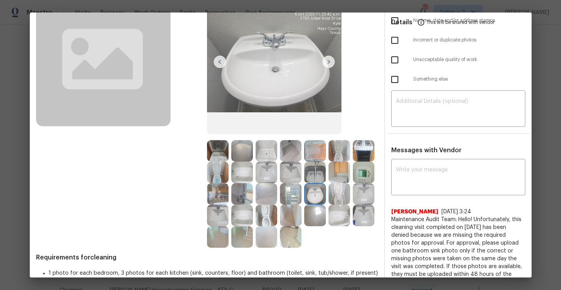
click at [368, 194] on img at bounding box center [364, 194] width 22 height 22
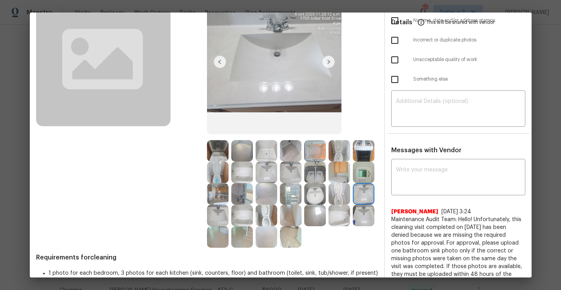
click at [343, 221] on img at bounding box center [339, 216] width 22 height 22
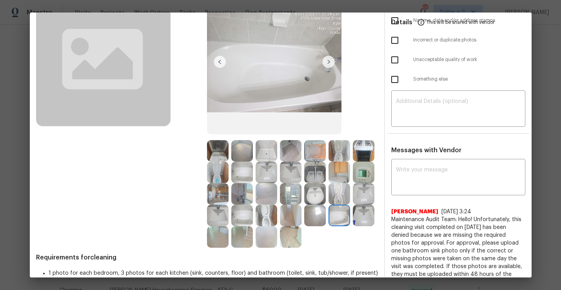
click at [288, 239] on img at bounding box center [291, 238] width 22 height 22
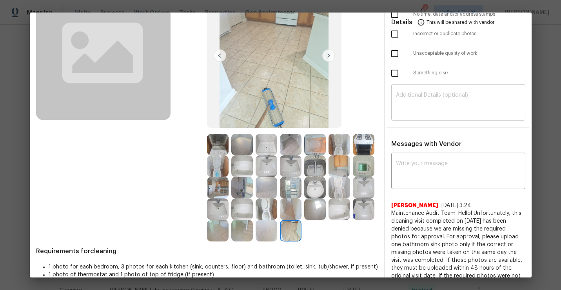
scroll to position [79, 0]
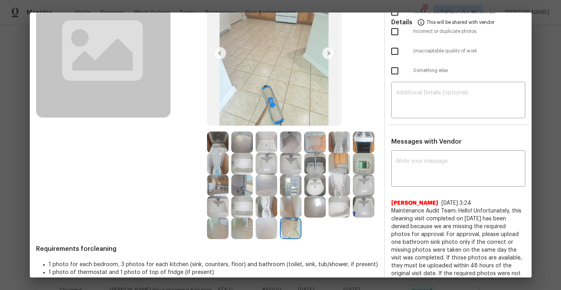
click at [269, 236] on img at bounding box center [267, 229] width 22 height 22
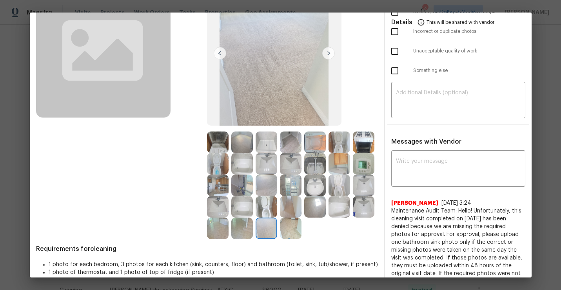
click at [337, 217] on img at bounding box center [339, 207] width 22 height 22
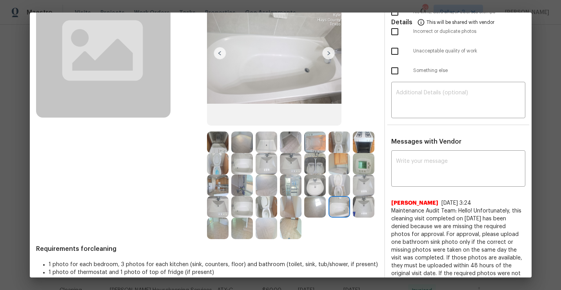
click at [232, 202] on img at bounding box center [242, 207] width 22 height 22
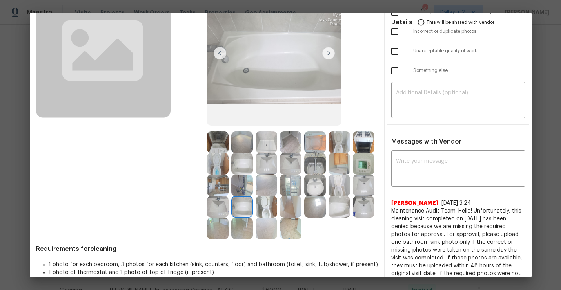
click at [339, 151] on img at bounding box center [339, 143] width 22 height 22
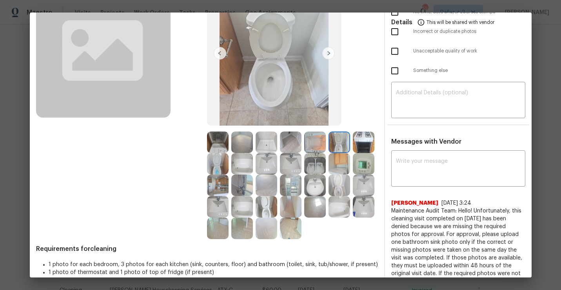
click at [357, 135] on img at bounding box center [364, 143] width 22 height 22
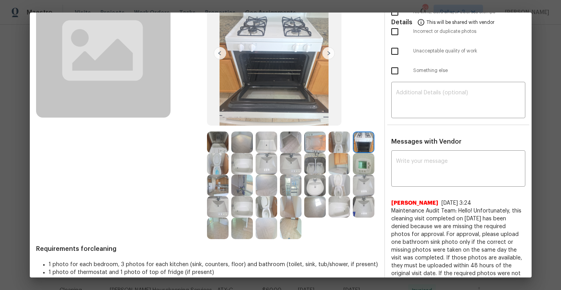
click at [244, 165] on img at bounding box center [242, 164] width 22 height 22
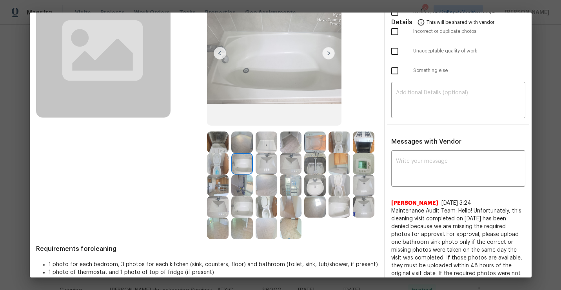
click at [211, 189] on img at bounding box center [218, 186] width 22 height 22
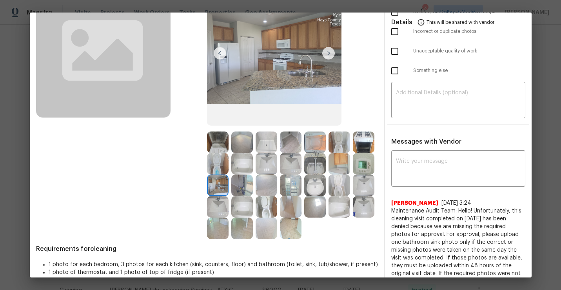
click at [236, 209] on img at bounding box center [242, 207] width 22 height 22
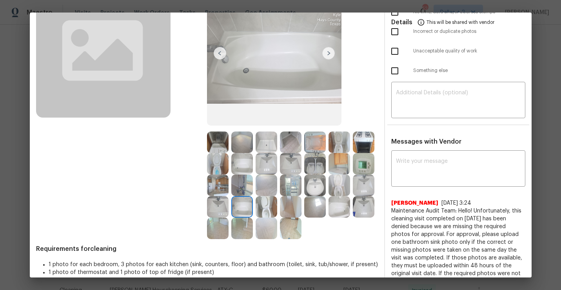
click at [343, 171] on img at bounding box center [339, 164] width 22 height 22
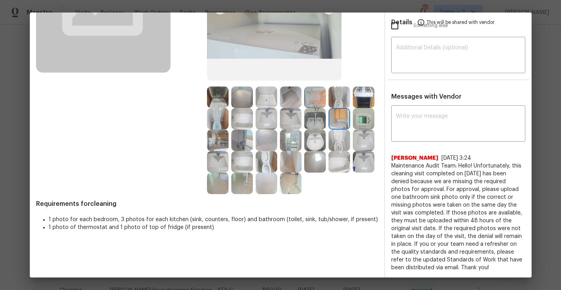
scroll to position [0, 0]
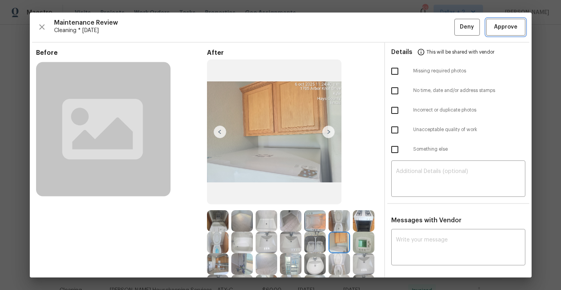
click at [505, 25] on span "Approve" at bounding box center [506, 27] width 24 height 10
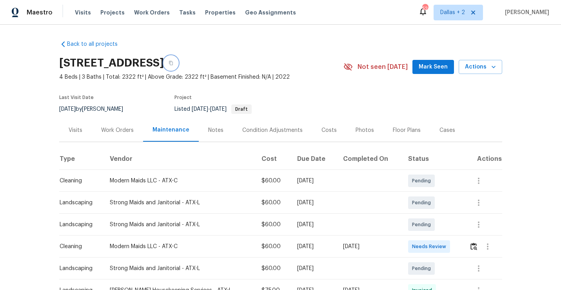
click at [178, 60] on button "button" at bounding box center [171, 63] width 14 height 14
click at [474, 245] on img "button" at bounding box center [473, 246] width 7 height 7
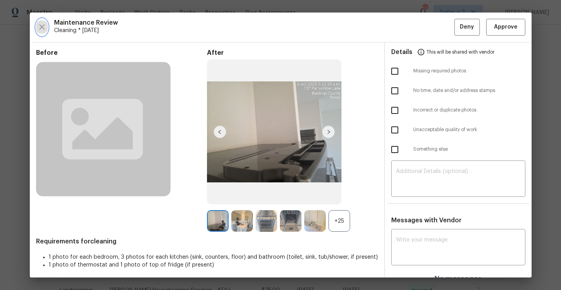
click at [38, 25] on icon "button" at bounding box center [41, 26] width 9 height 9
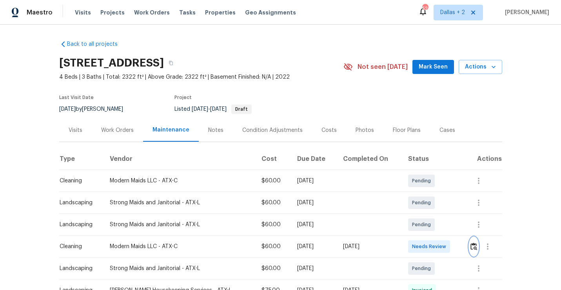
click at [472, 243] on img "button" at bounding box center [473, 246] width 7 height 7
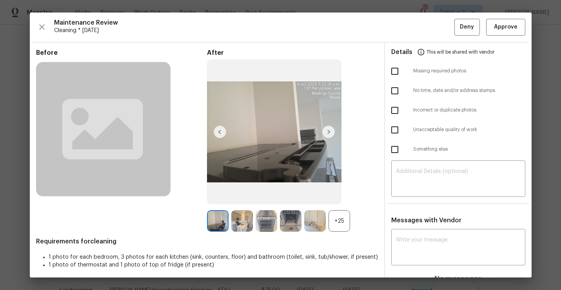
click at [332, 225] on div "+25" at bounding box center [339, 221] width 22 height 22
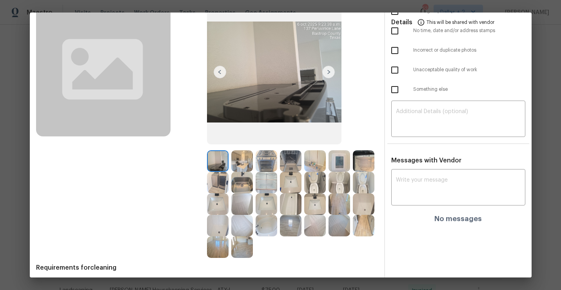
scroll to position [71, 0]
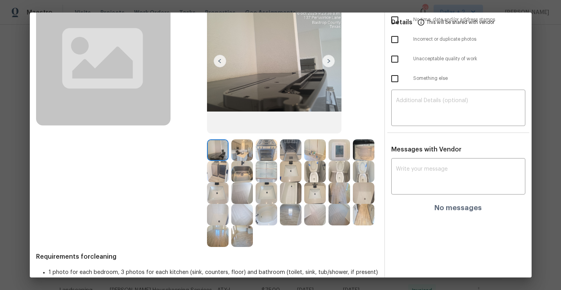
click at [261, 210] on img at bounding box center [267, 215] width 22 height 22
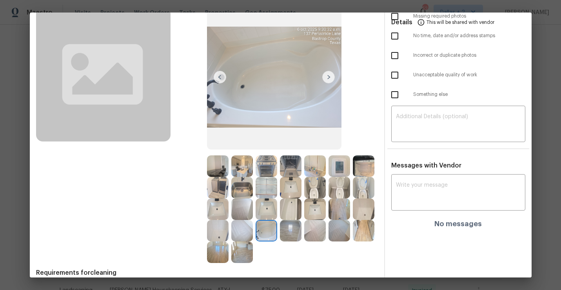
scroll to position [89, 0]
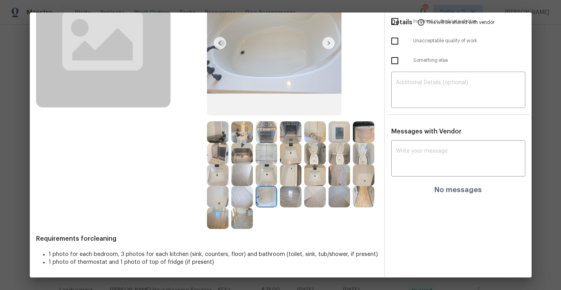
click at [289, 139] on img at bounding box center [291, 132] width 22 height 22
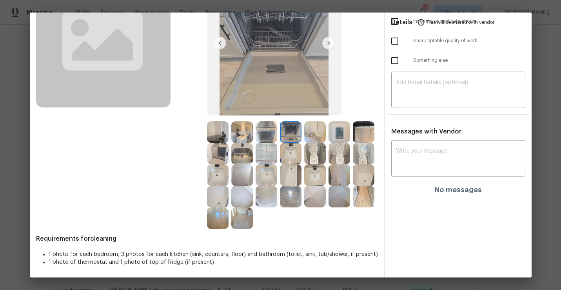
click at [219, 132] on img at bounding box center [218, 132] width 22 height 22
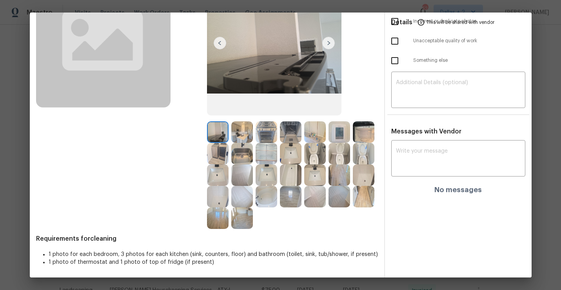
scroll to position [0, 0]
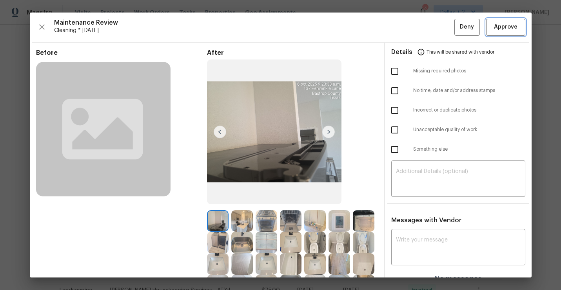
click at [512, 33] on button "Approve" at bounding box center [505, 27] width 39 height 17
